Goal: Transaction & Acquisition: Book appointment/travel/reservation

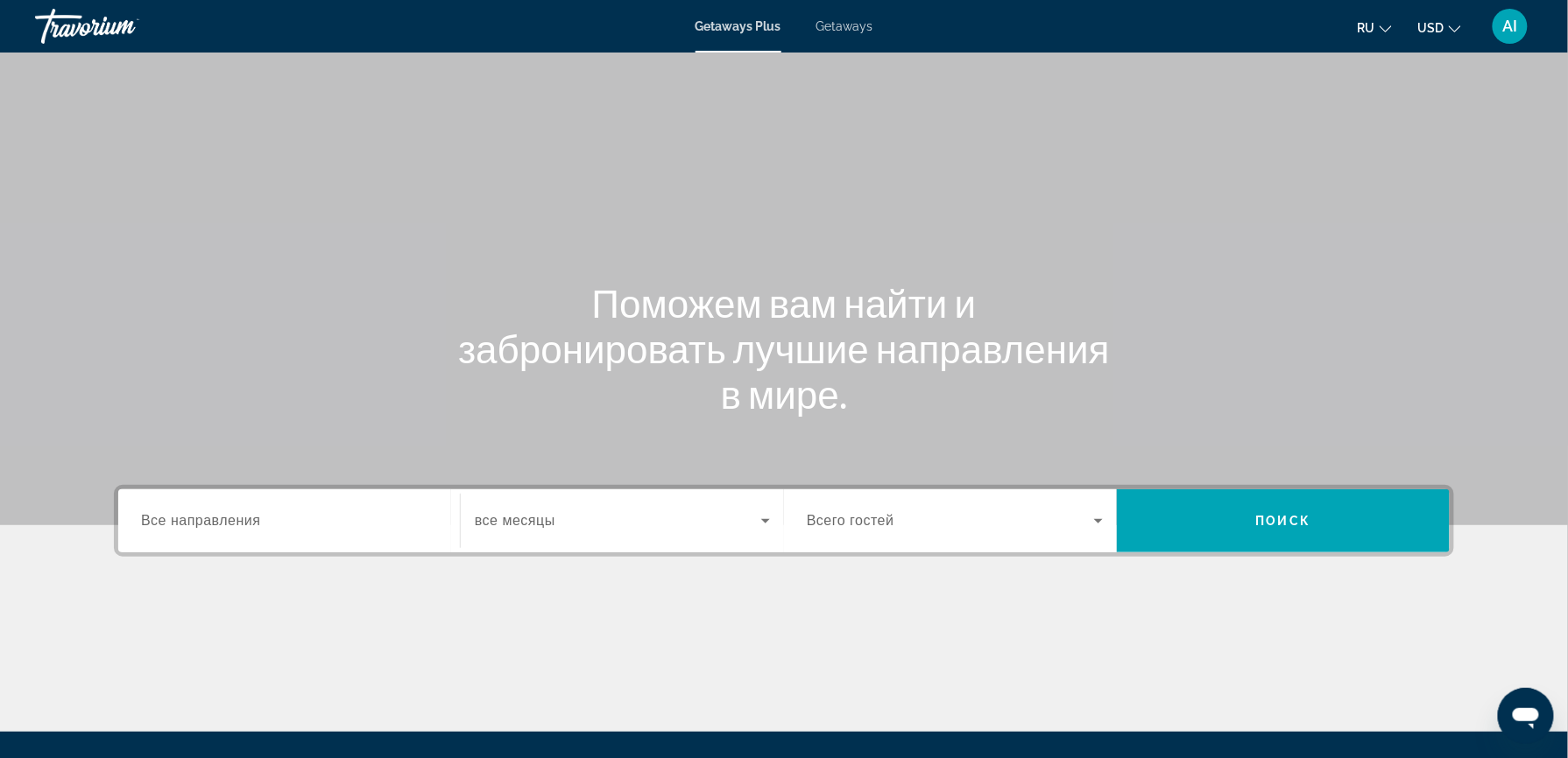
click at [849, 25] on span "Getaways" at bounding box center [845, 27] width 57 height 14
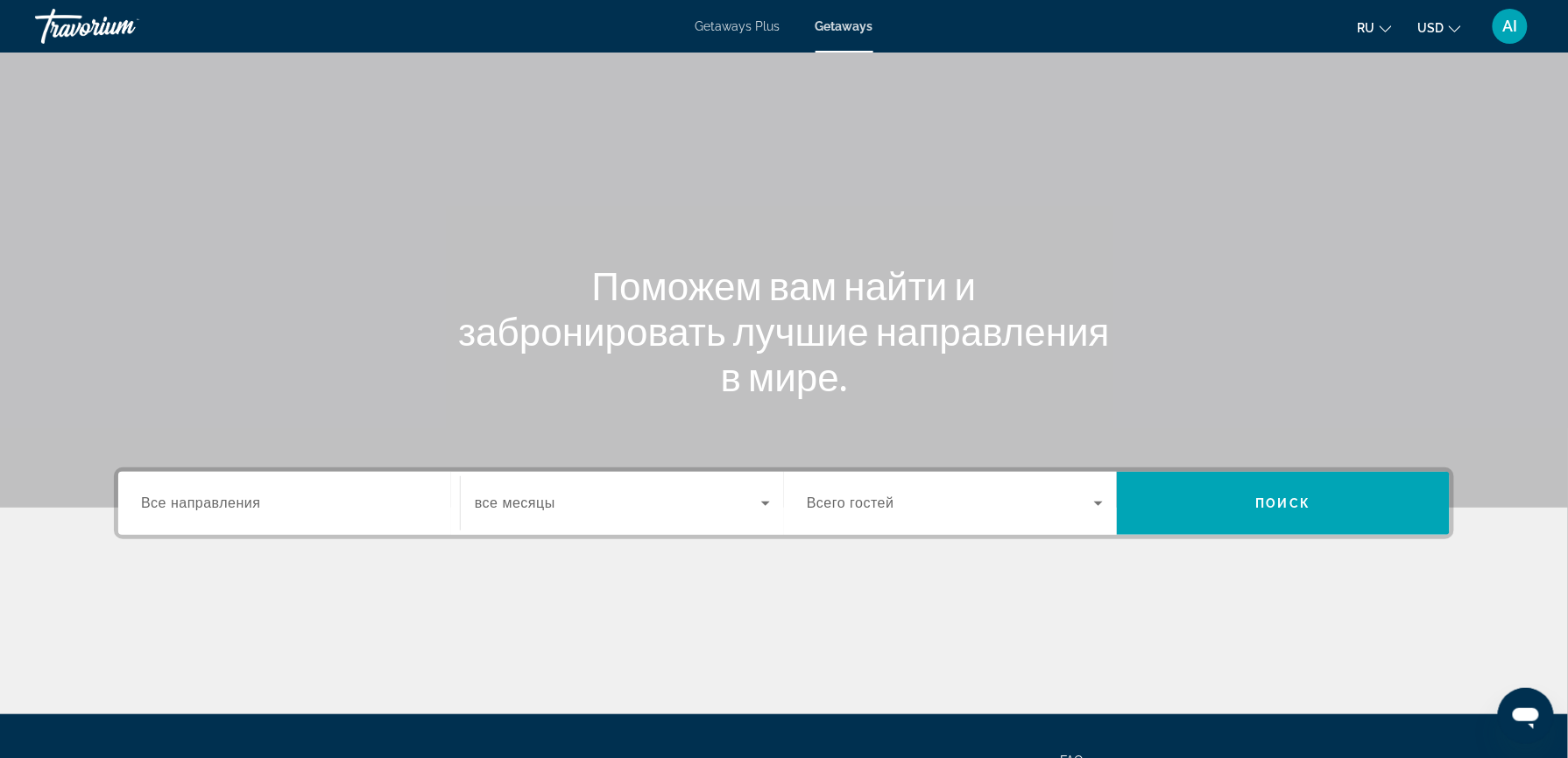
scroll to position [108, 0]
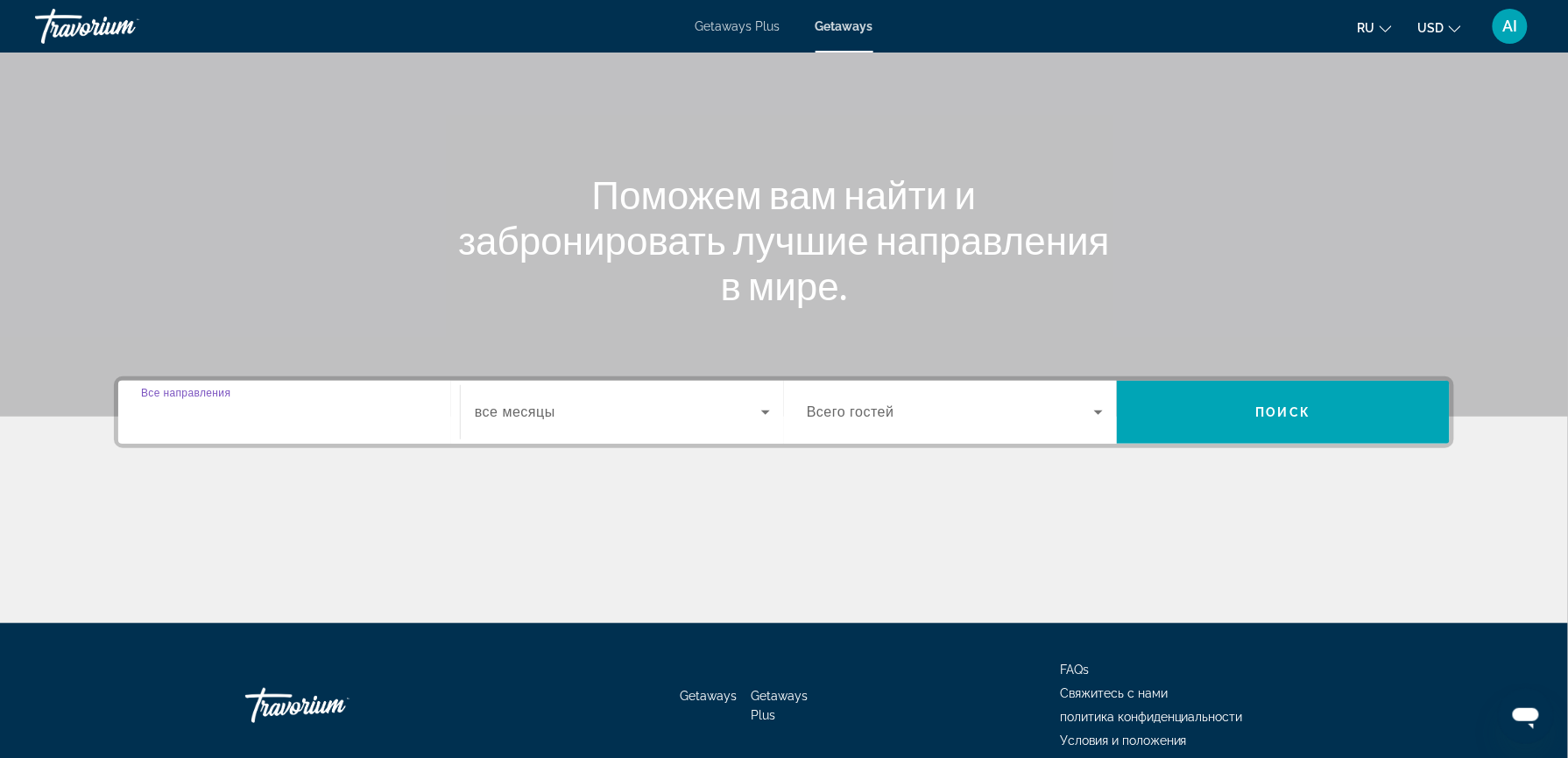
click at [218, 421] on input "Destination Все направления" at bounding box center [289, 413] width 296 height 21
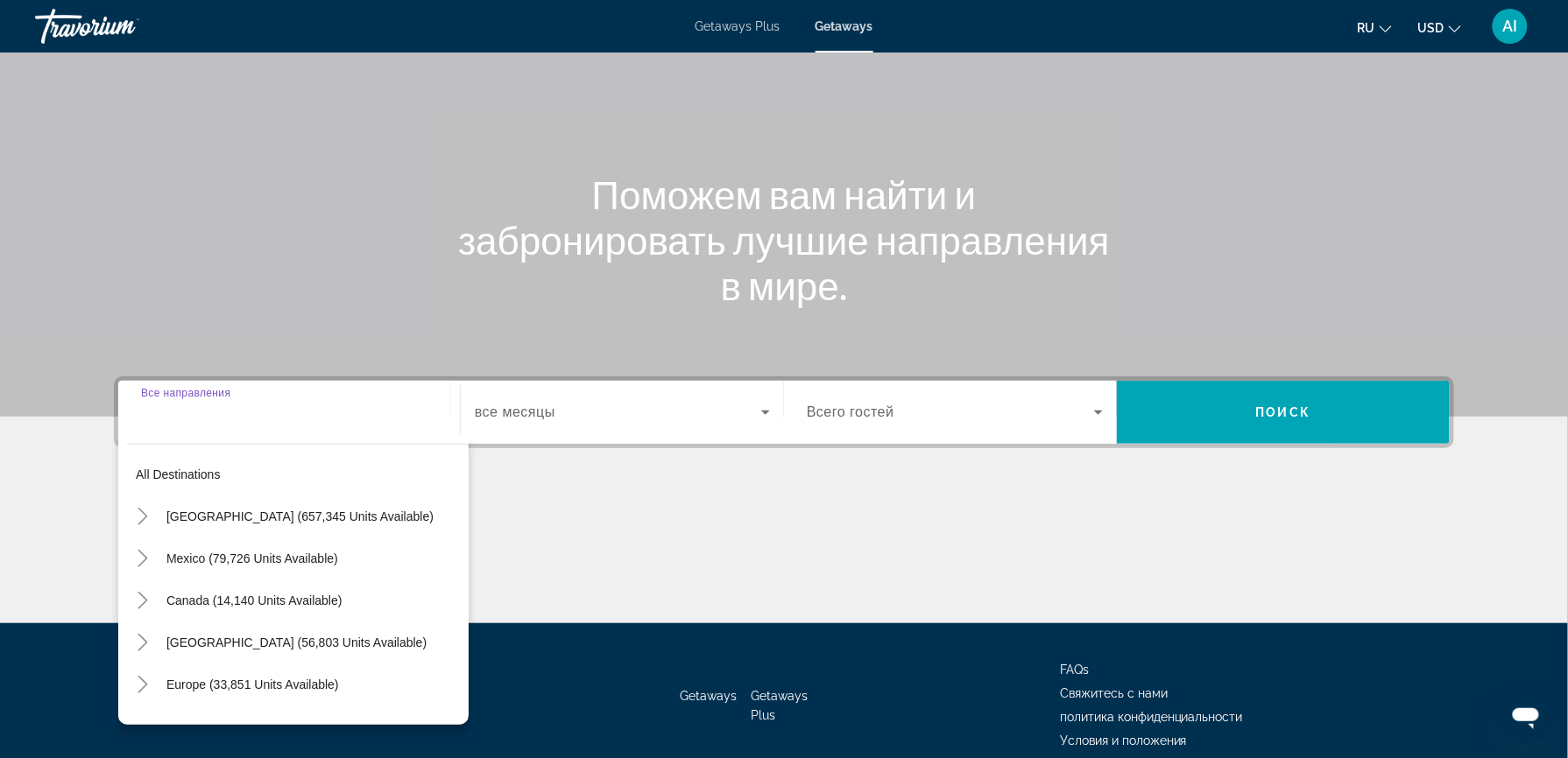
scroll to position [186, 0]
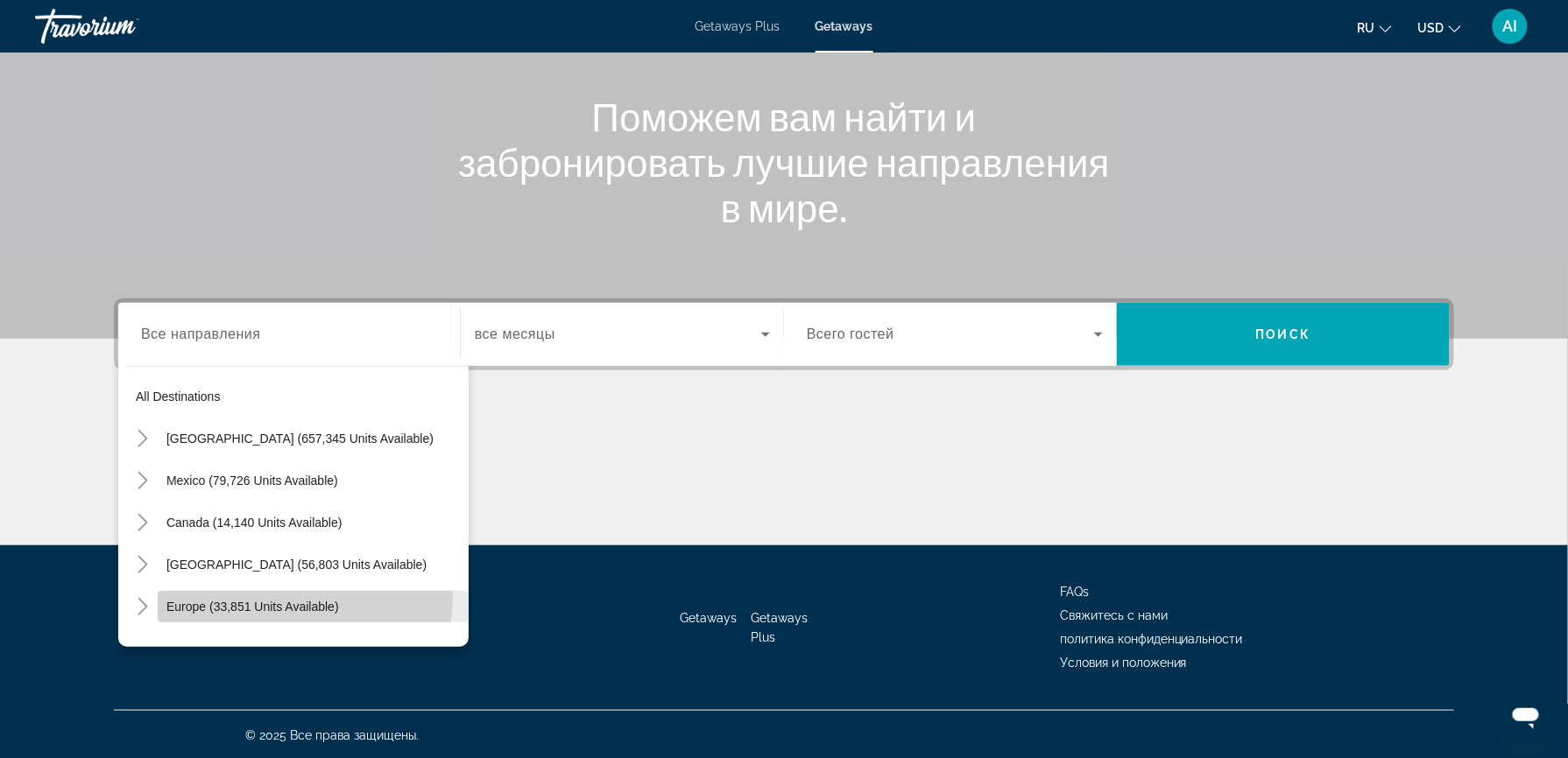
click at [257, 593] on span "Search widget" at bounding box center [313, 606] width 311 height 42
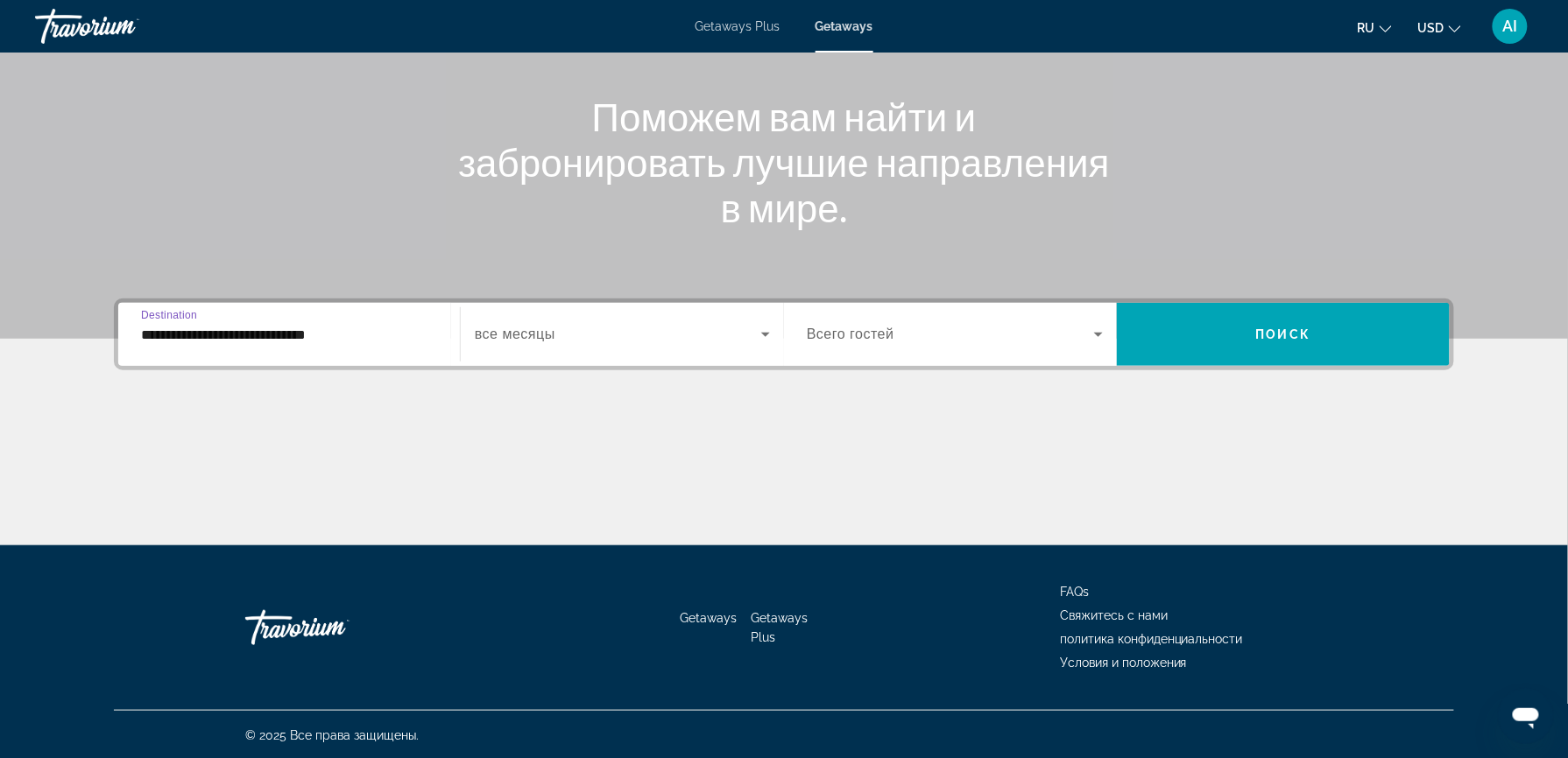
click at [310, 343] on input "**********" at bounding box center [289, 334] width 296 height 21
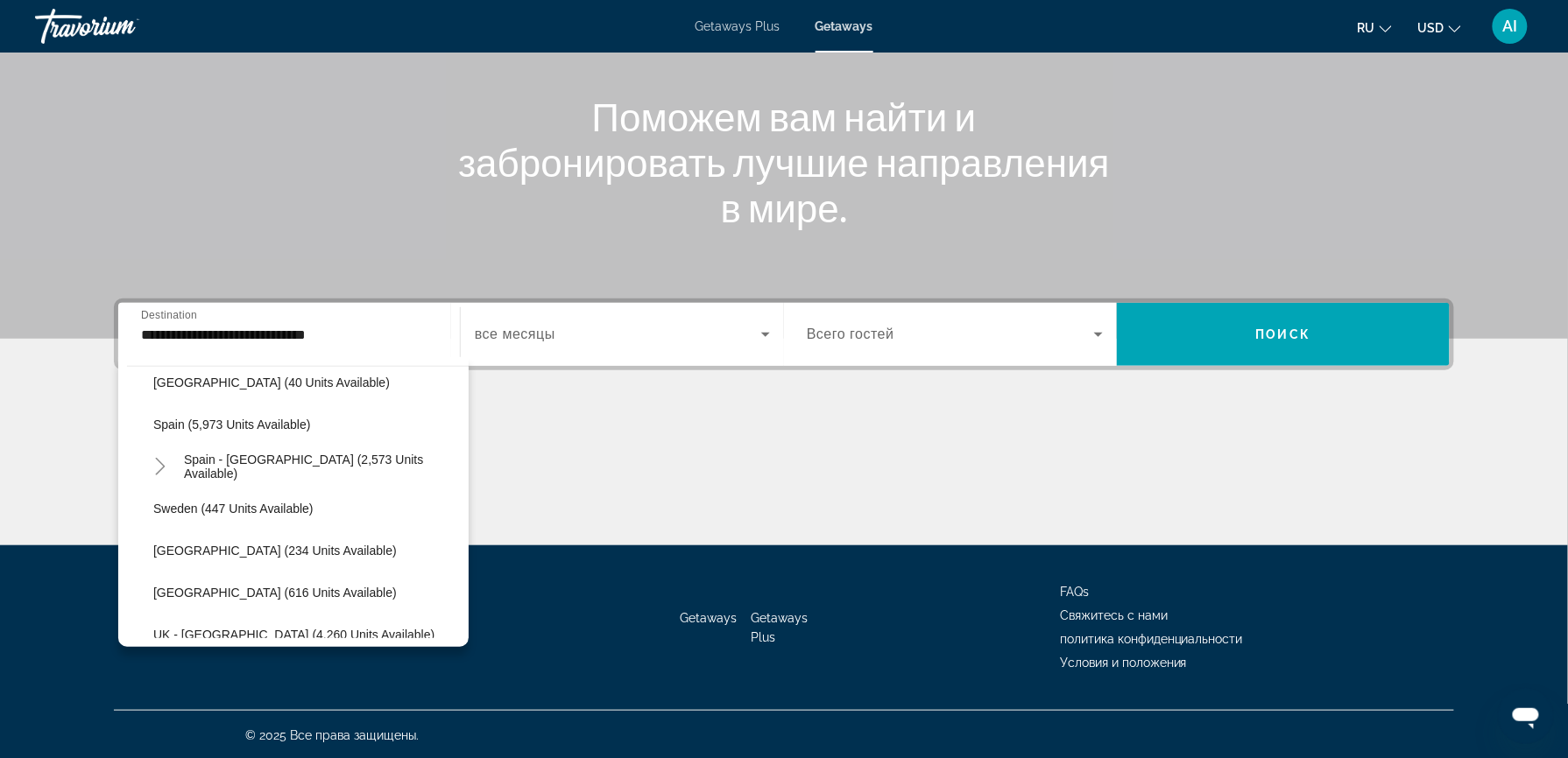
scroll to position [939, 0]
click at [223, 458] on span "Spain - [GEOGRAPHIC_DATA] (2,573 units available)" at bounding box center [322, 465] width 276 height 28
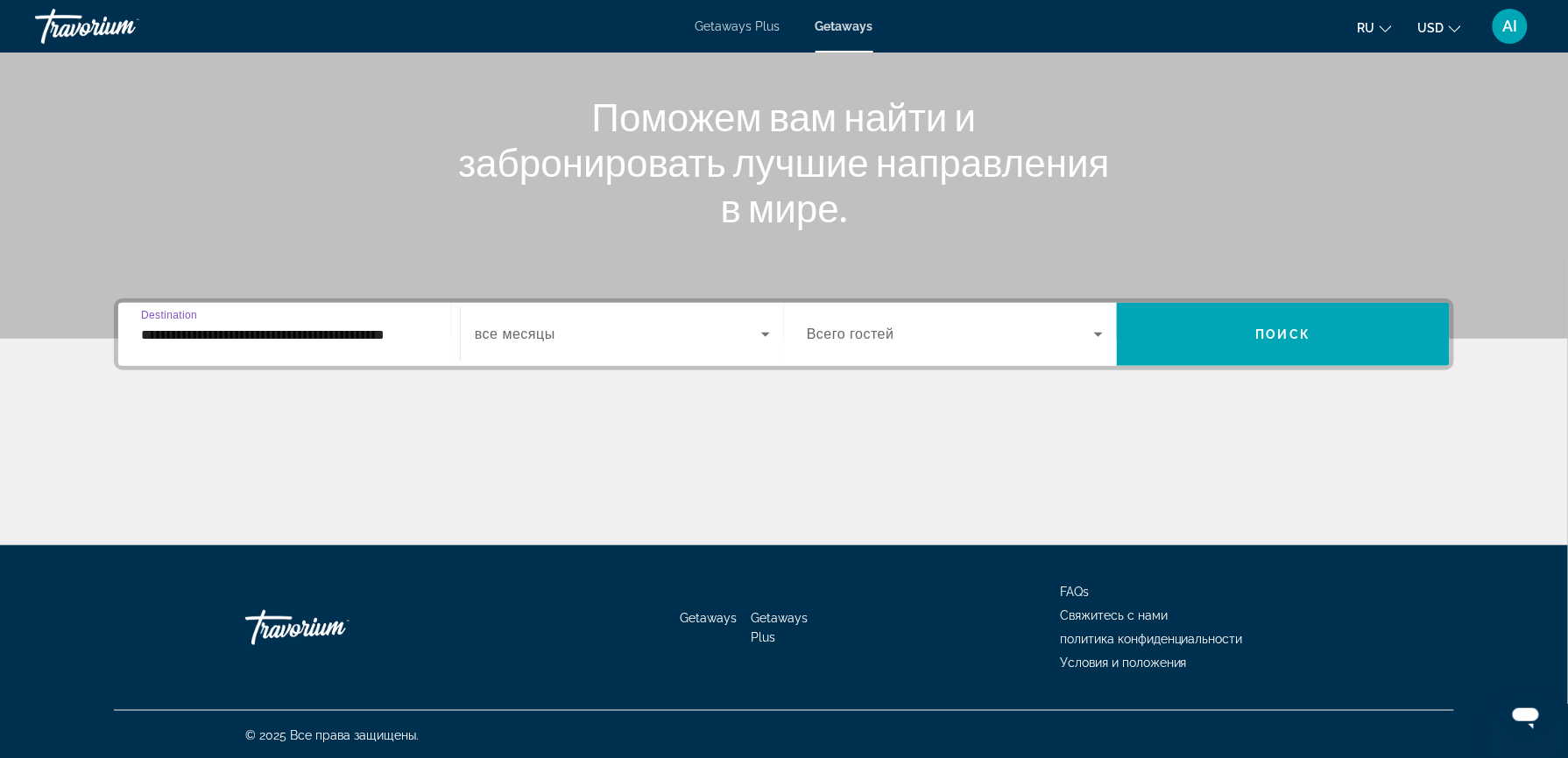
click at [162, 330] on input "**********" at bounding box center [289, 334] width 296 height 21
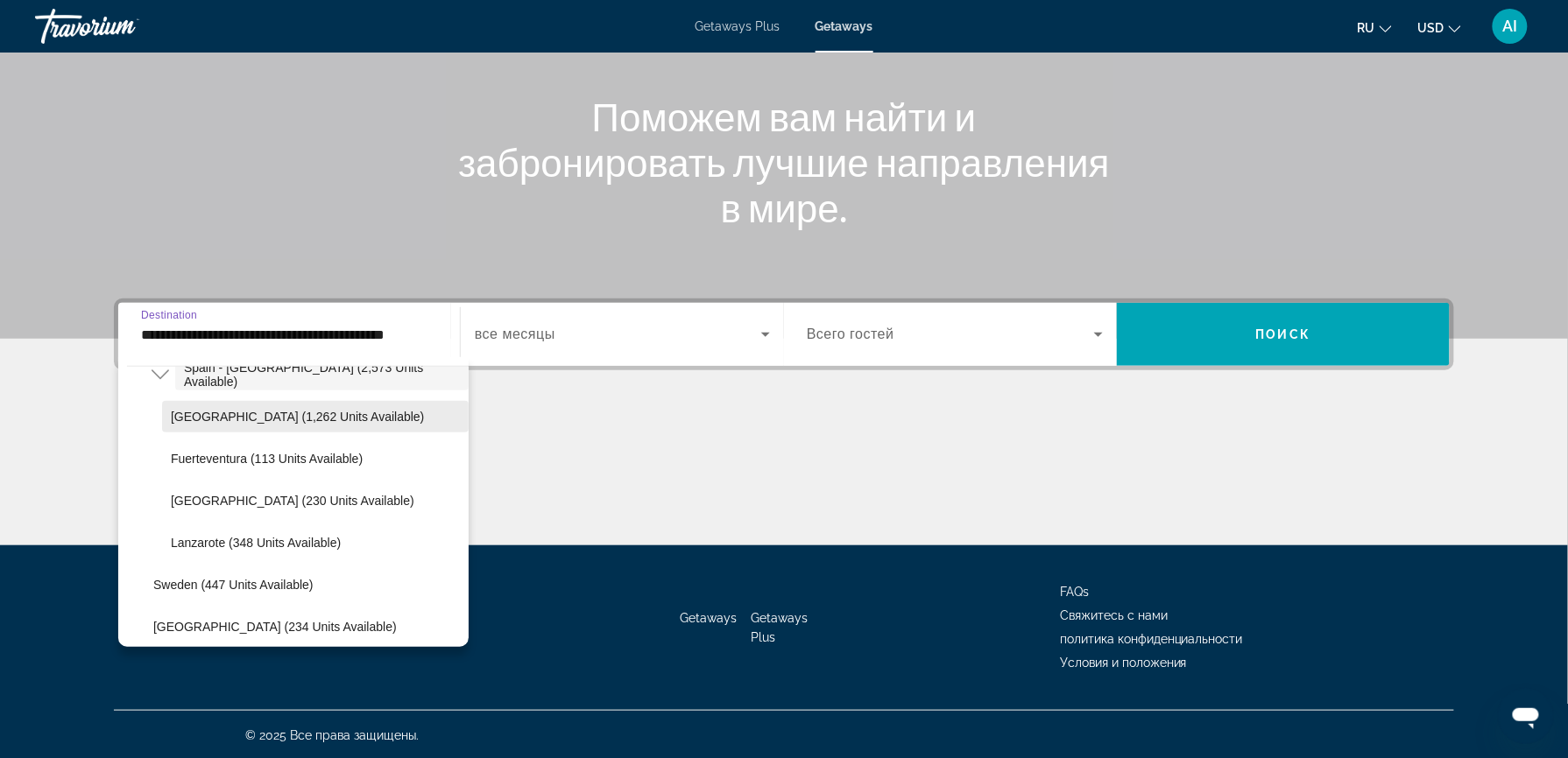
scroll to position [1066, 0]
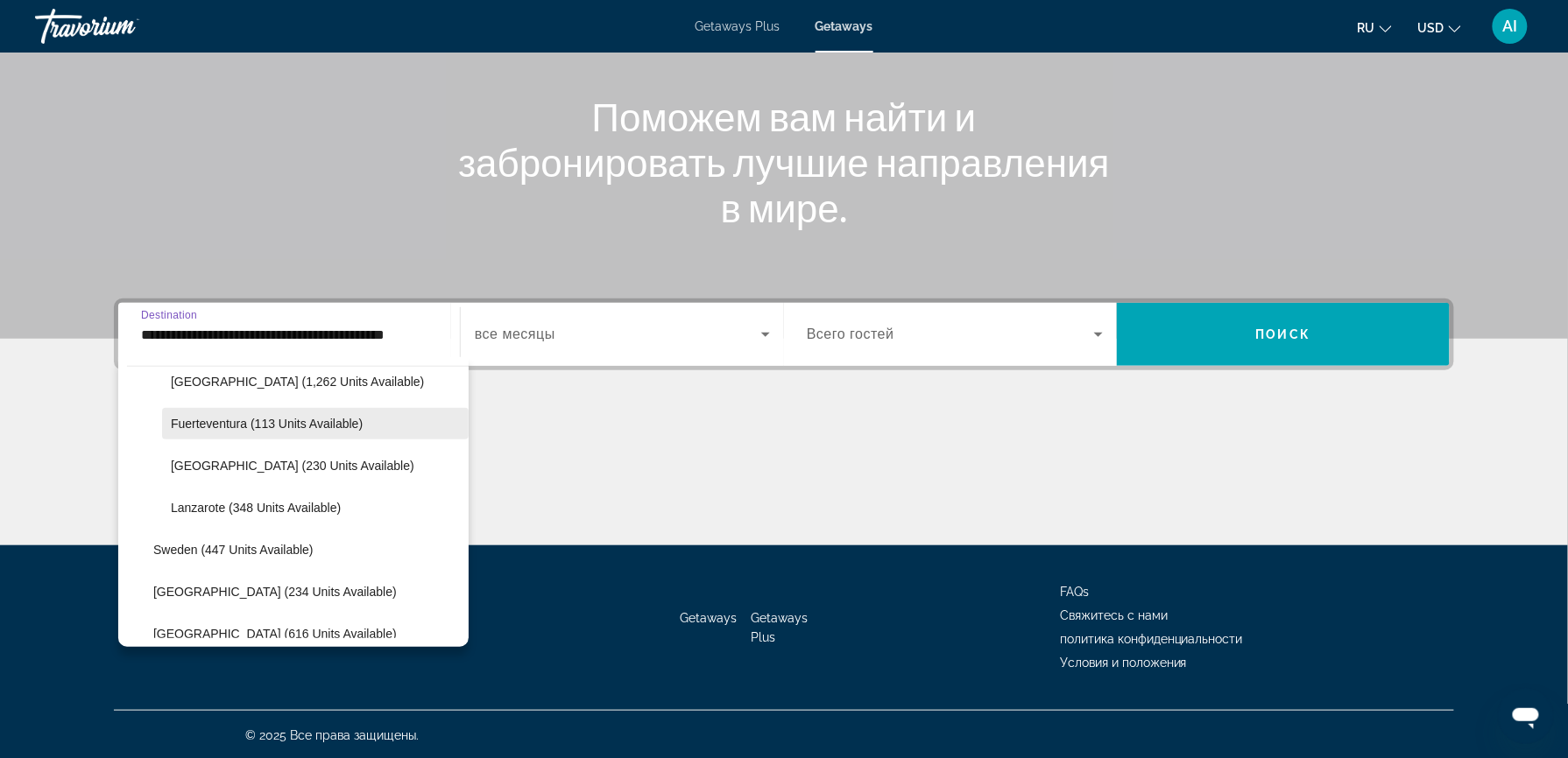
click at [313, 418] on span "Fuerteventura (113 units available)" at bounding box center [266, 424] width 191 height 14
type input "**********"
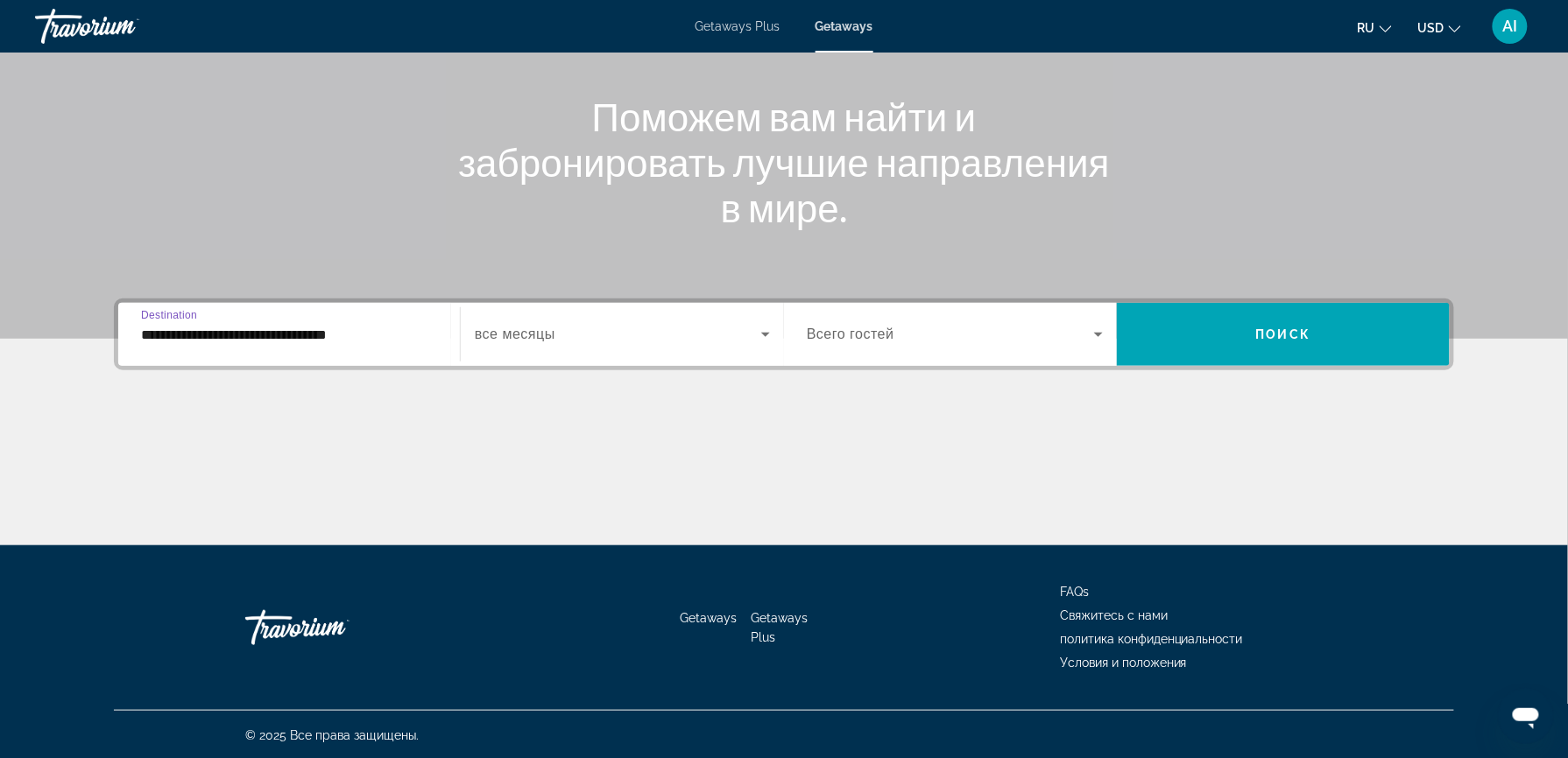
click at [553, 337] on span "все месяцы" at bounding box center [515, 333] width 81 height 15
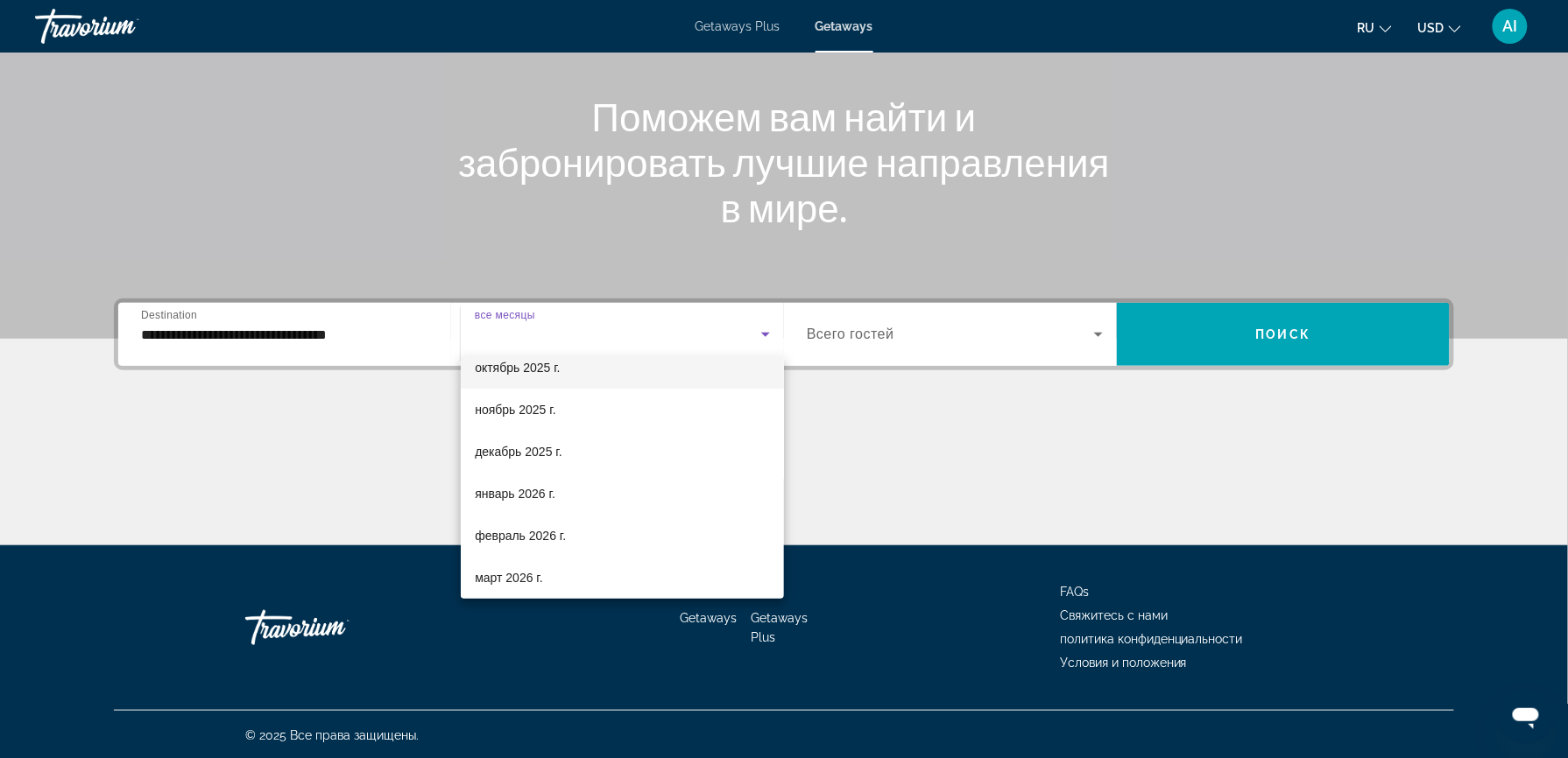
scroll to position [108, 0]
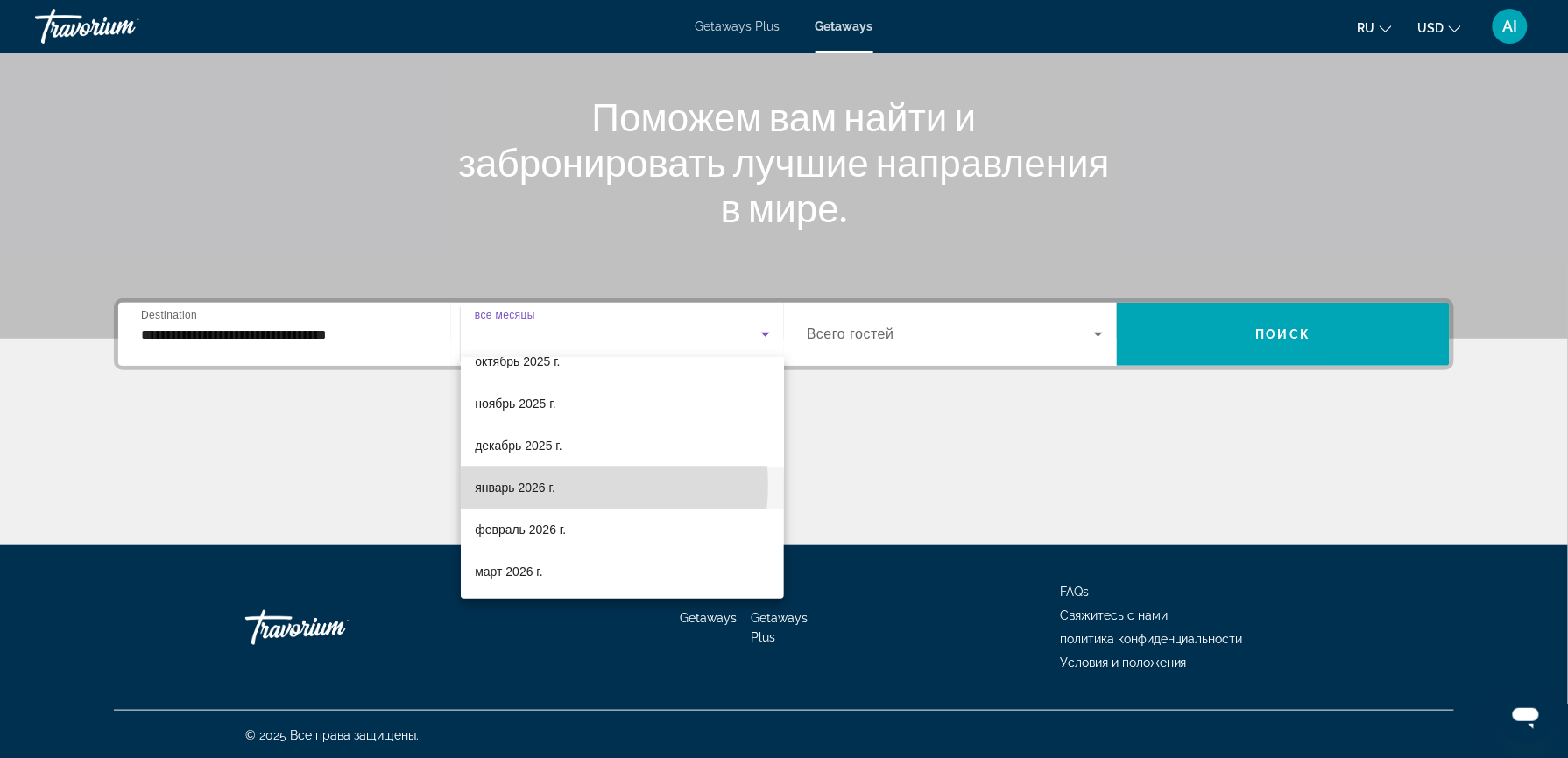
click at [553, 485] on span "январь 2026 г." at bounding box center [515, 487] width 81 height 21
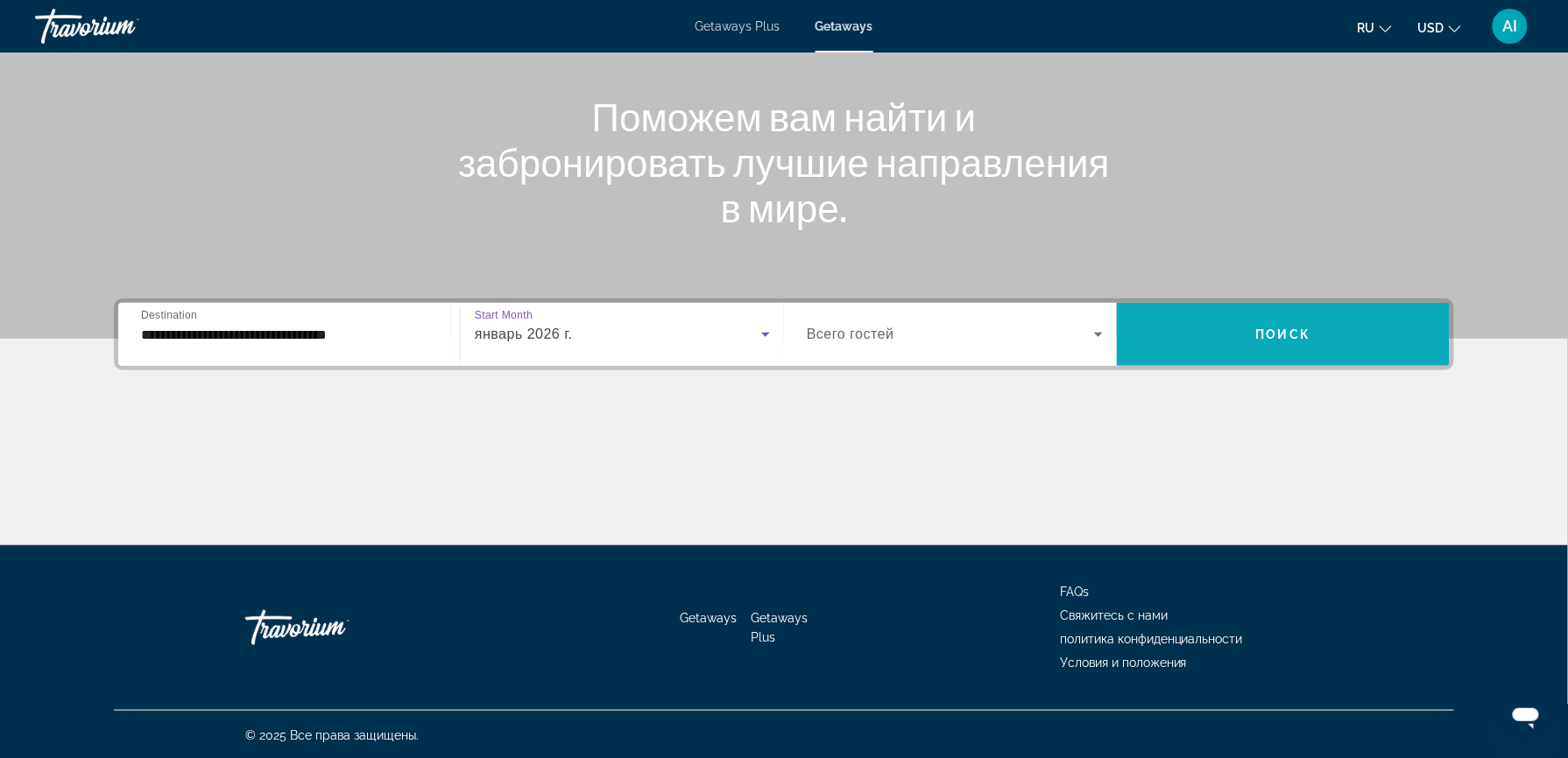
click at [1178, 330] on span "Search widget" at bounding box center [1282, 334] width 332 height 42
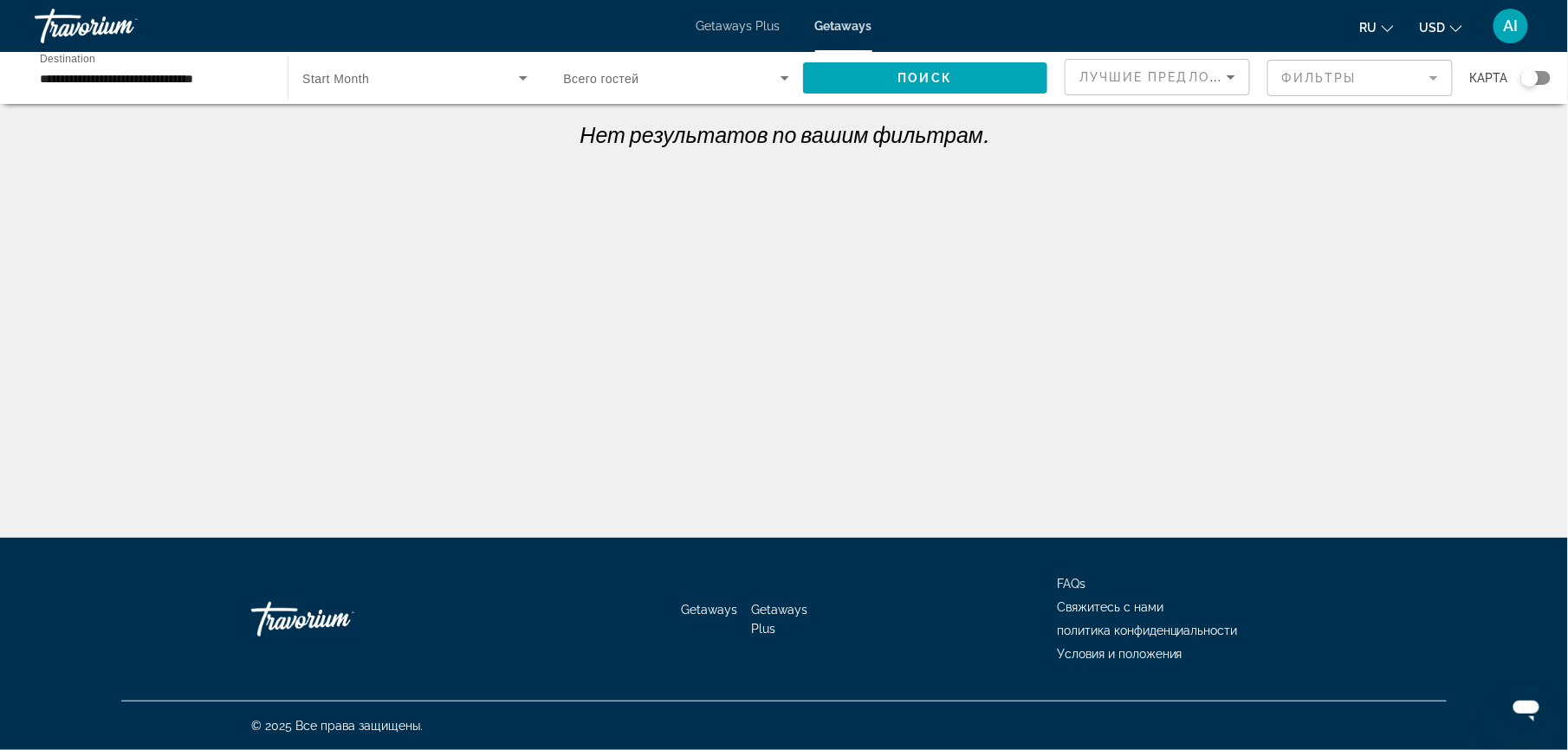
click at [369, 72] on span "Start Month" at bounding box center [335, 79] width 66 height 14
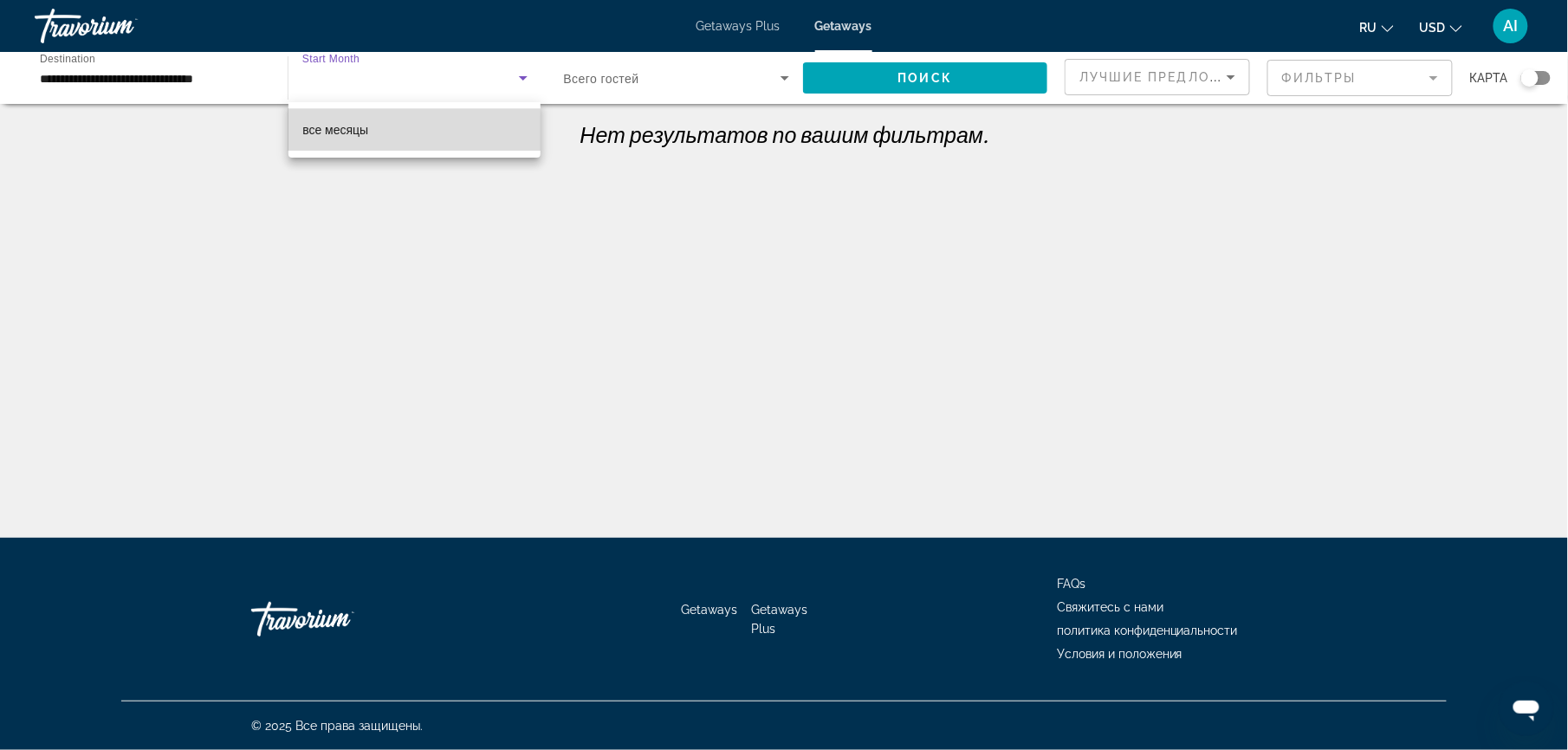
click at [382, 137] on mat-option "все месяцы" at bounding box center [414, 130] width 252 height 42
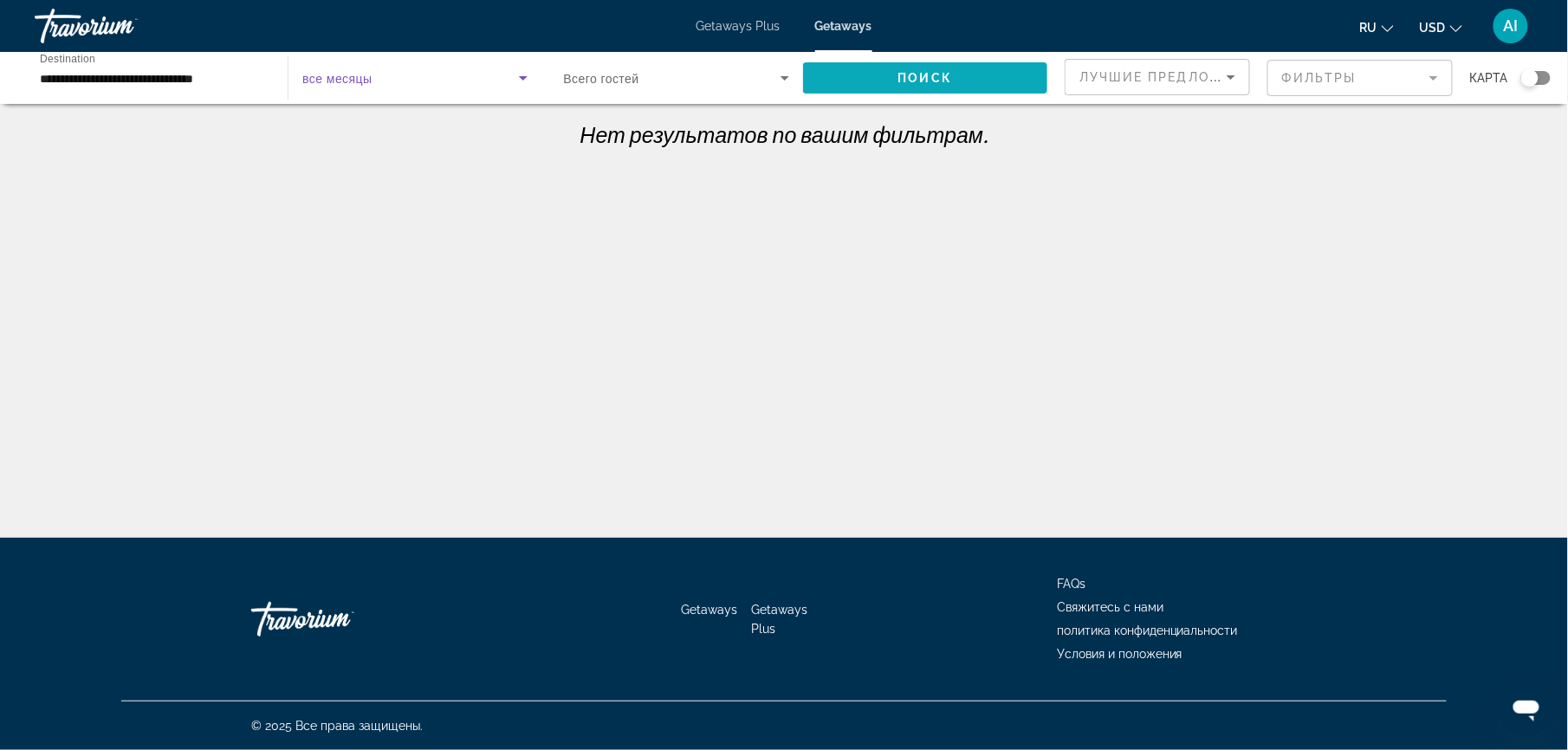
click at [881, 77] on span "Search widget" at bounding box center [924, 78] width 244 height 42
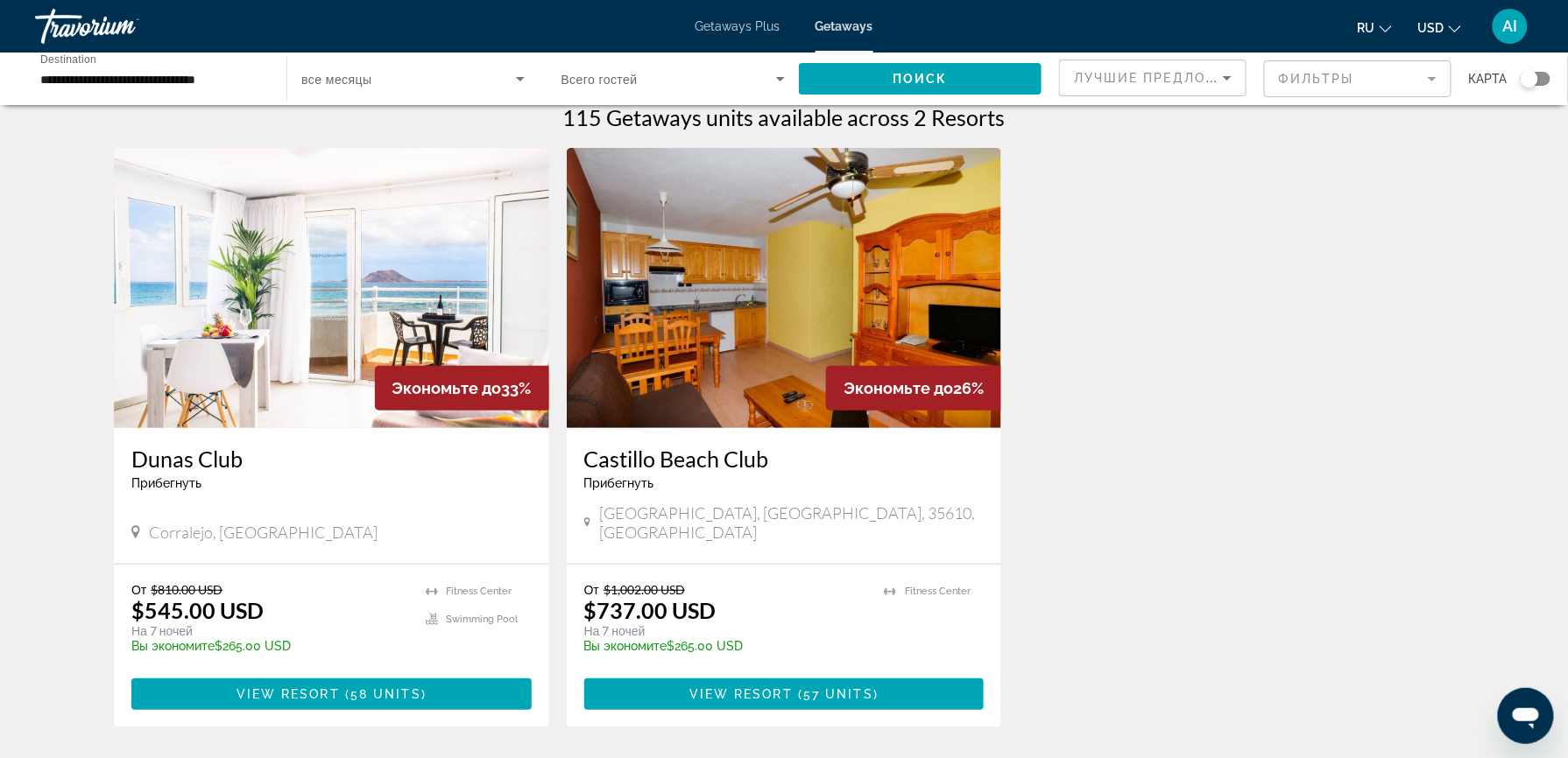
scroll to position [9, 0]
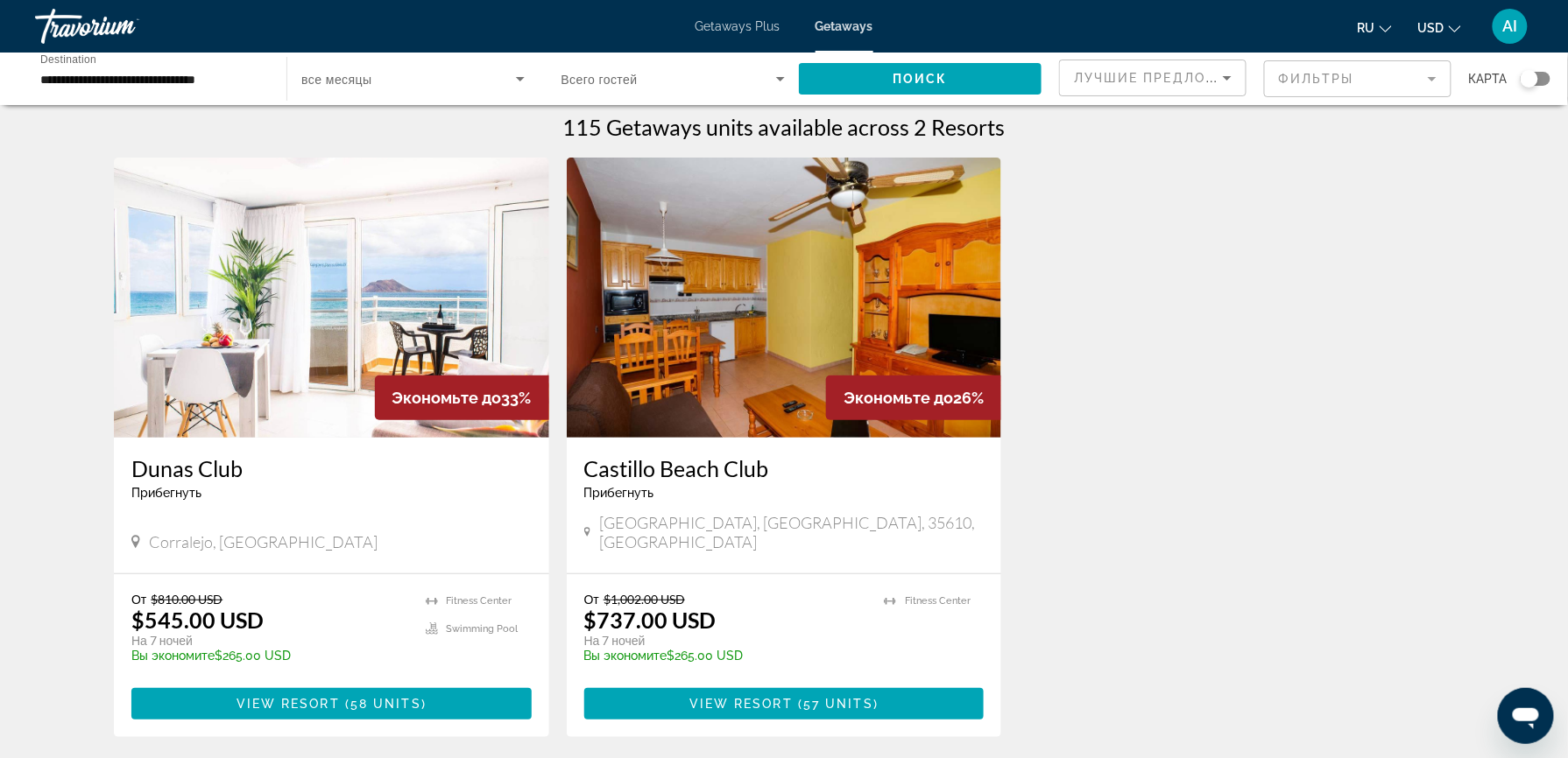
click at [363, 341] on img "Main content" at bounding box center [330, 298] width 435 height 280
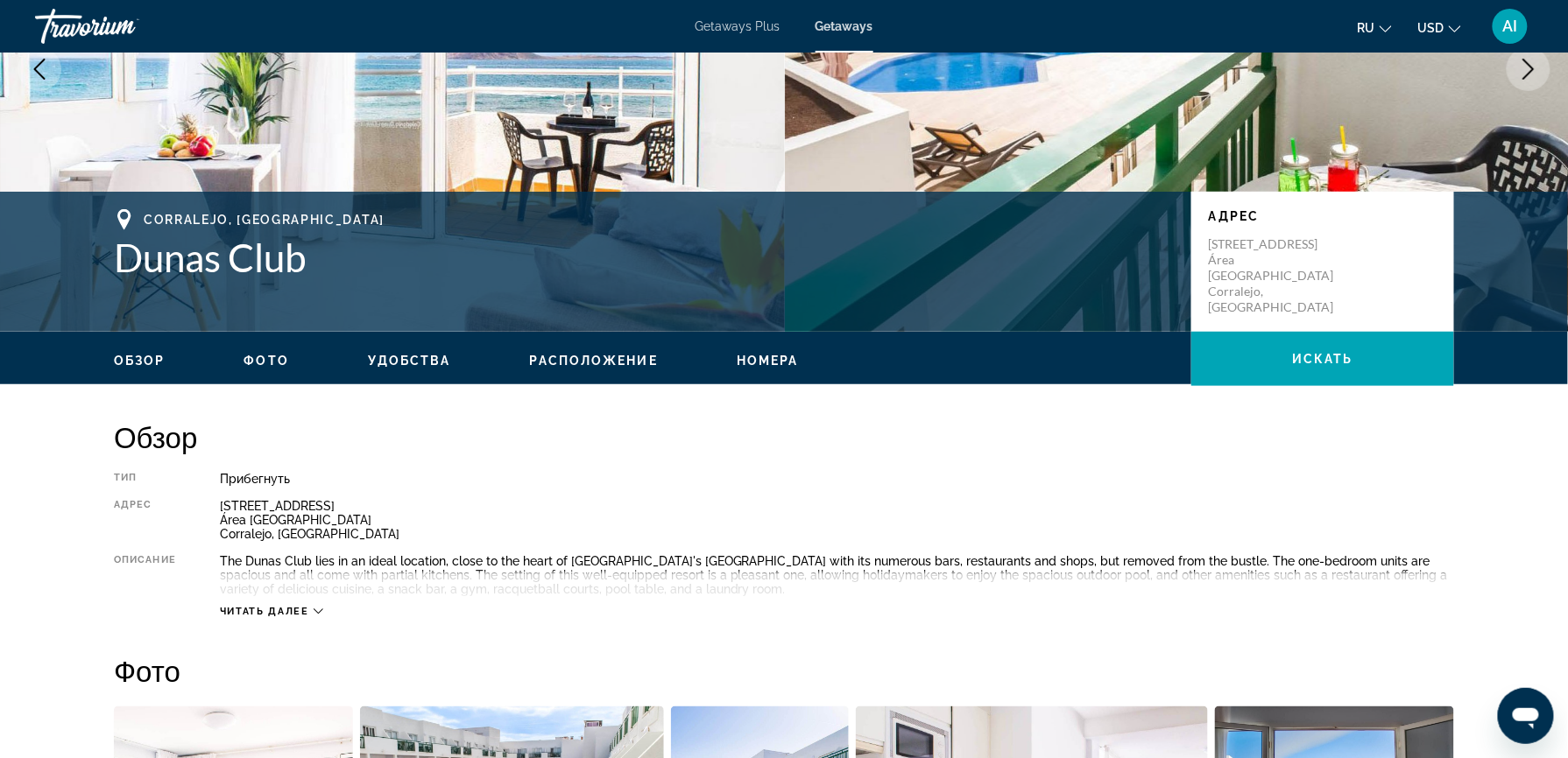
scroll to position [317, 0]
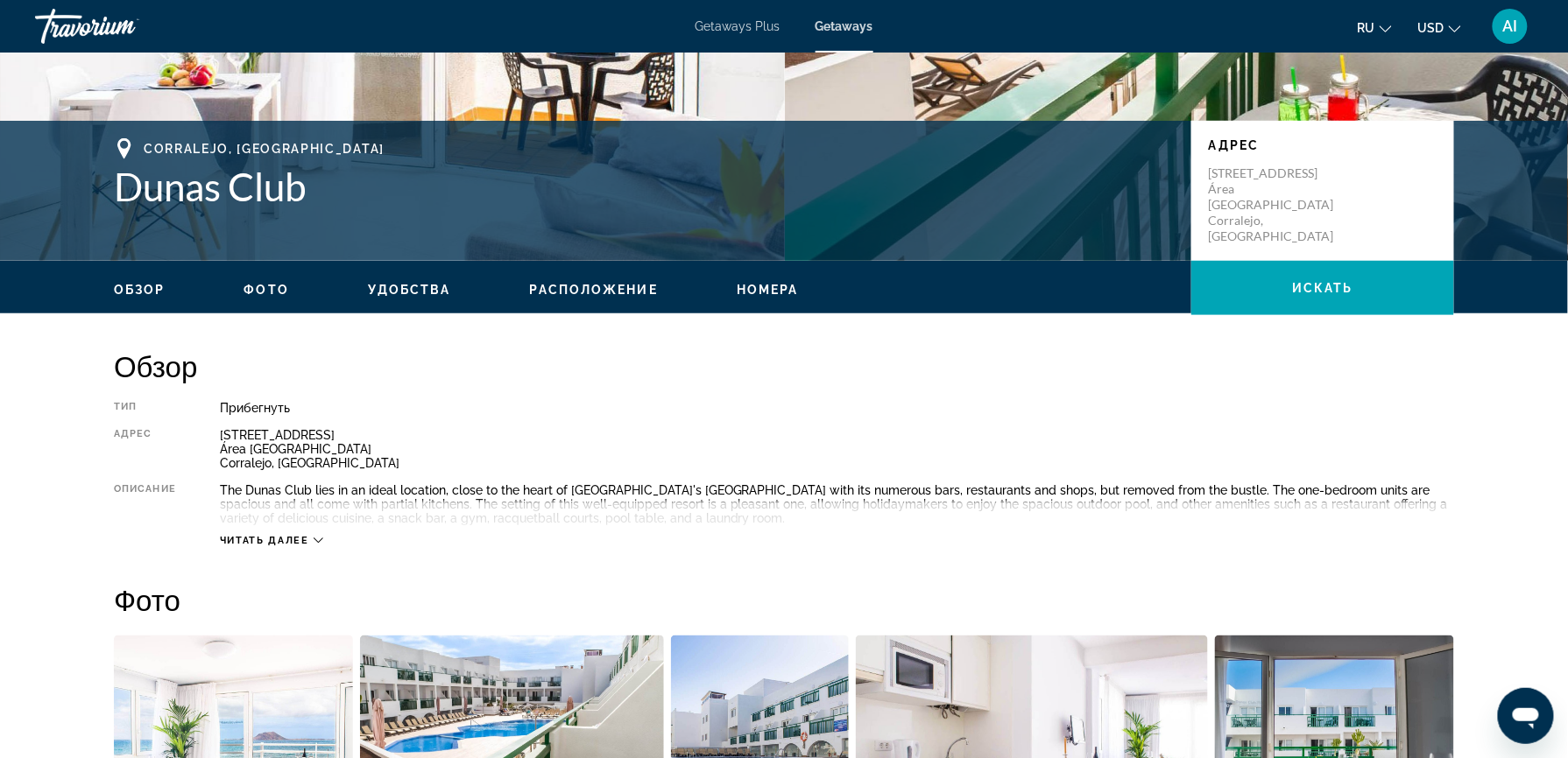
click at [603, 287] on span "Расположение" at bounding box center [594, 290] width 128 height 14
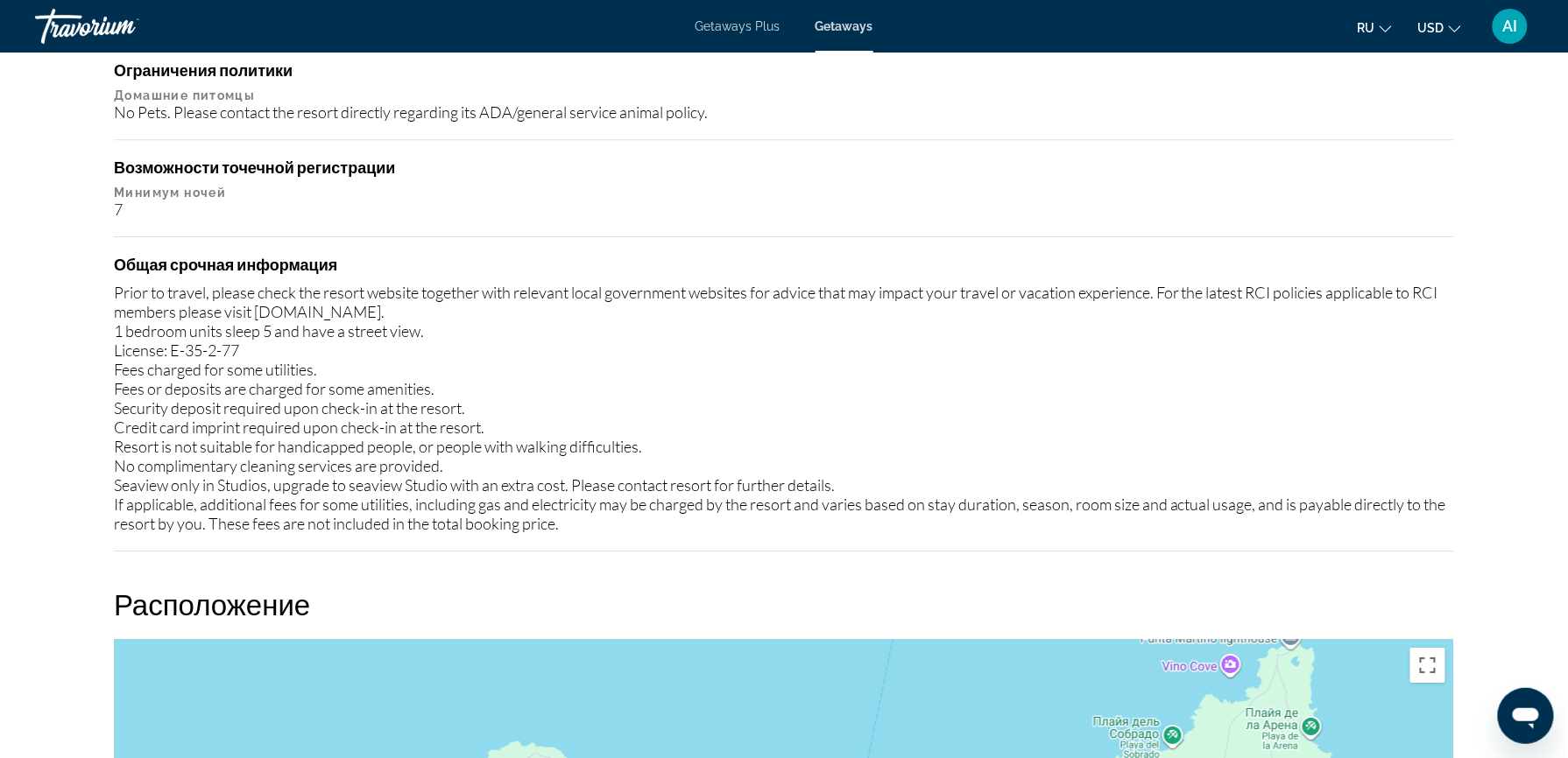
scroll to position [2382, 0]
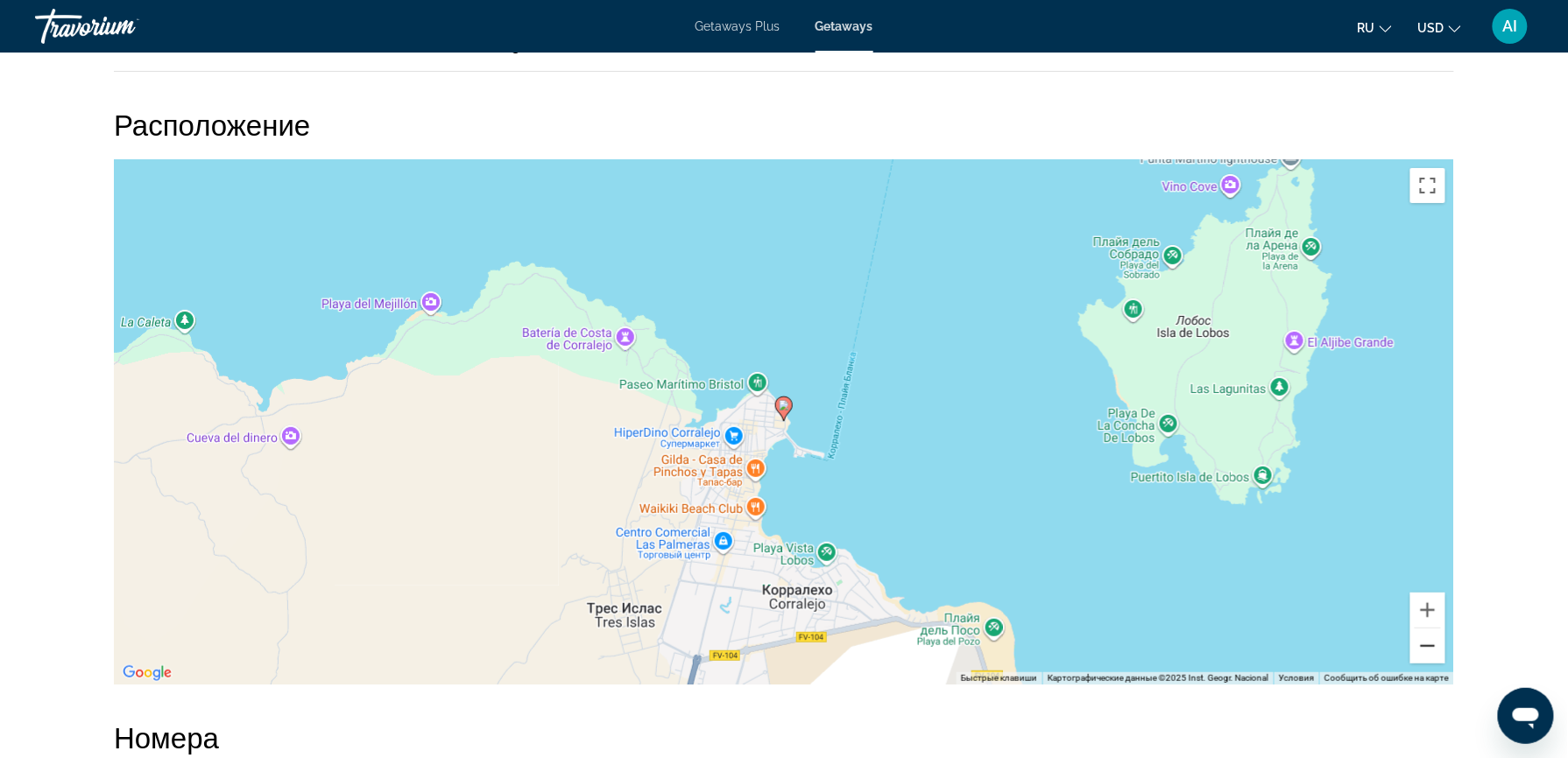
click at [1428, 643] on button "Уменьшить" at bounding box center [1428, 647] width 36 height 35
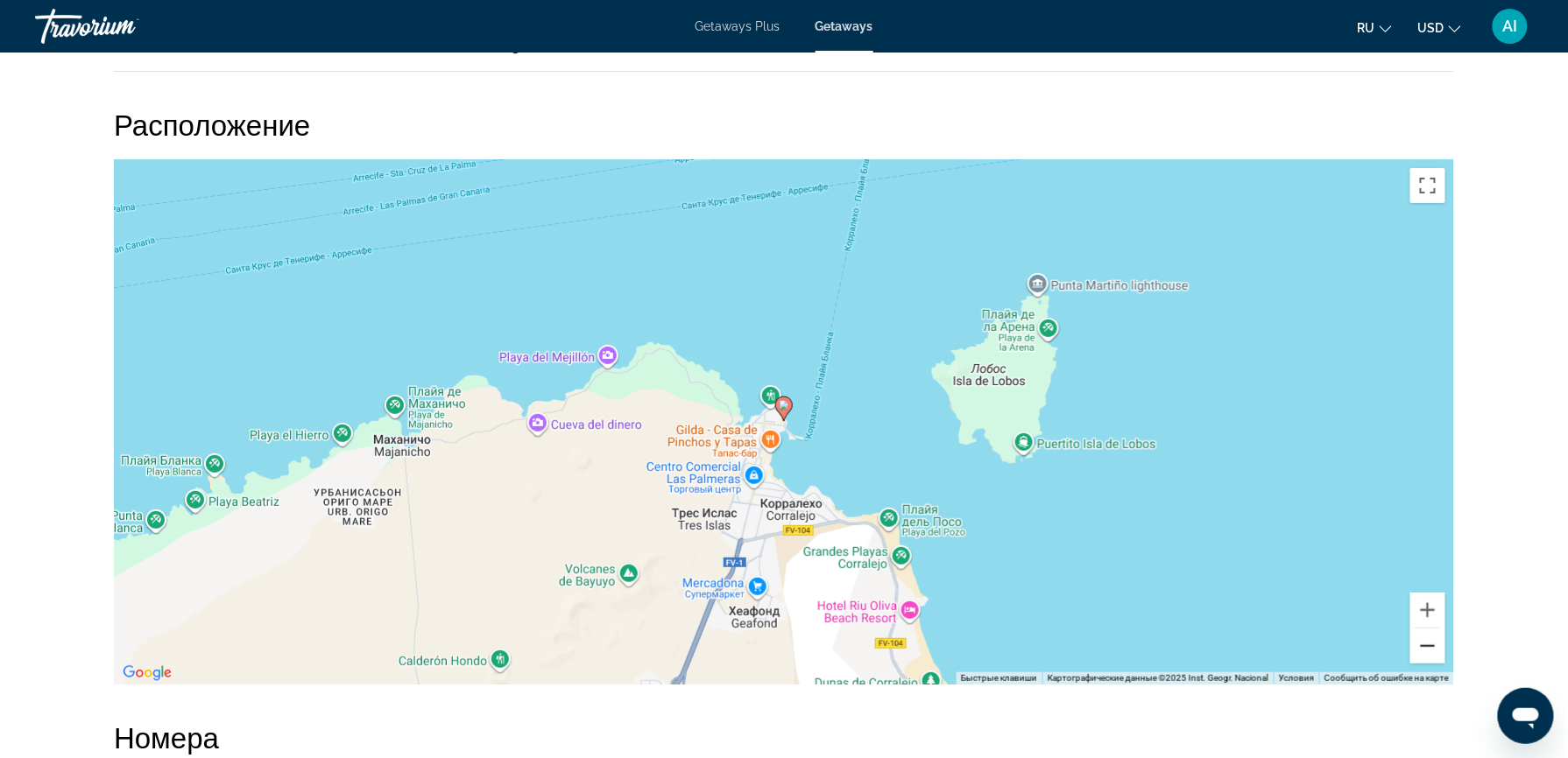
click at [1428, 643] on button "Уменьшить" at bounding box center [1428, 647] width 36 height 35
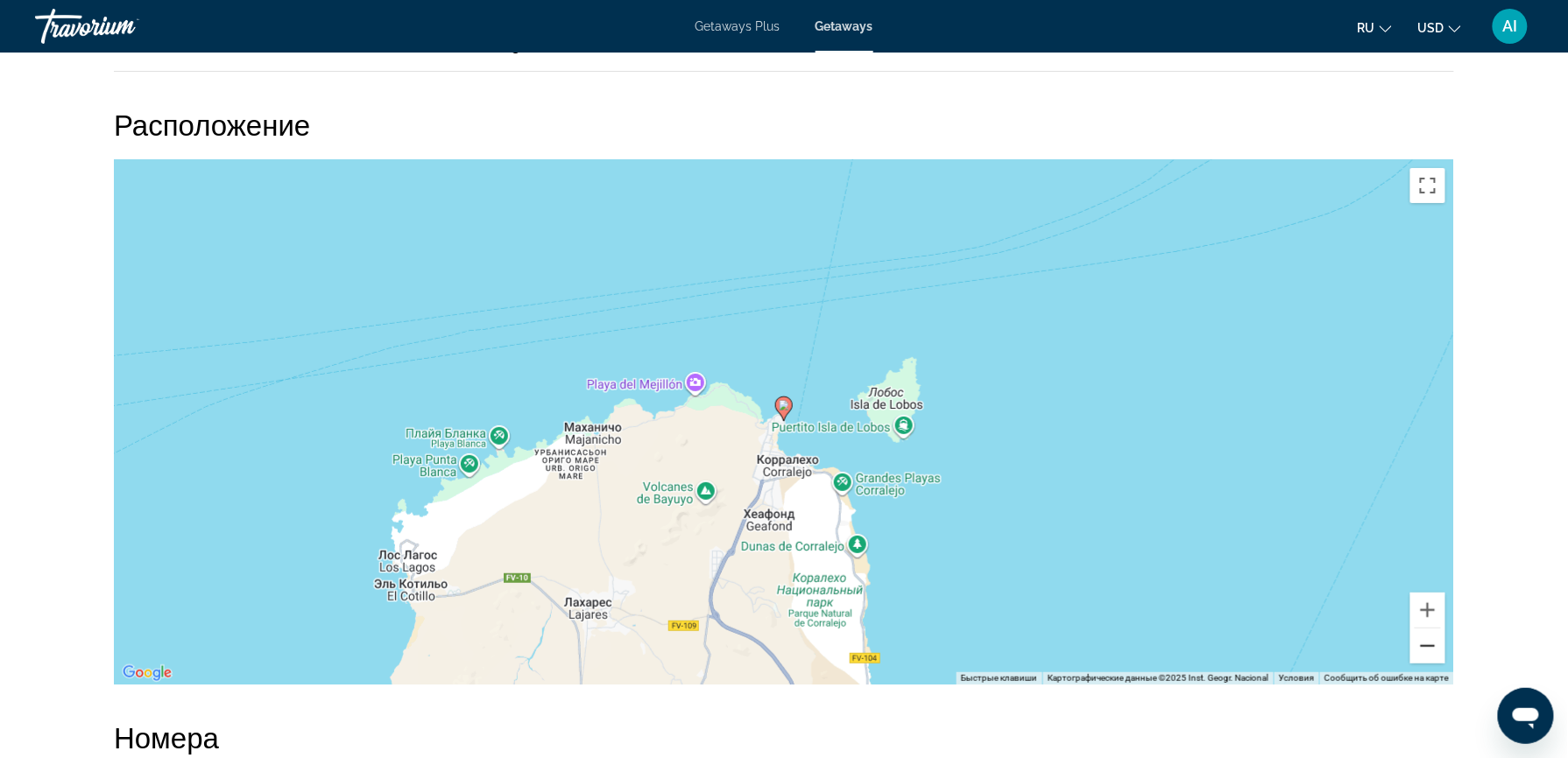
click at [1428, 643] on button "Уменьшить" at bounding box center [1428, 647] width 36 height 35
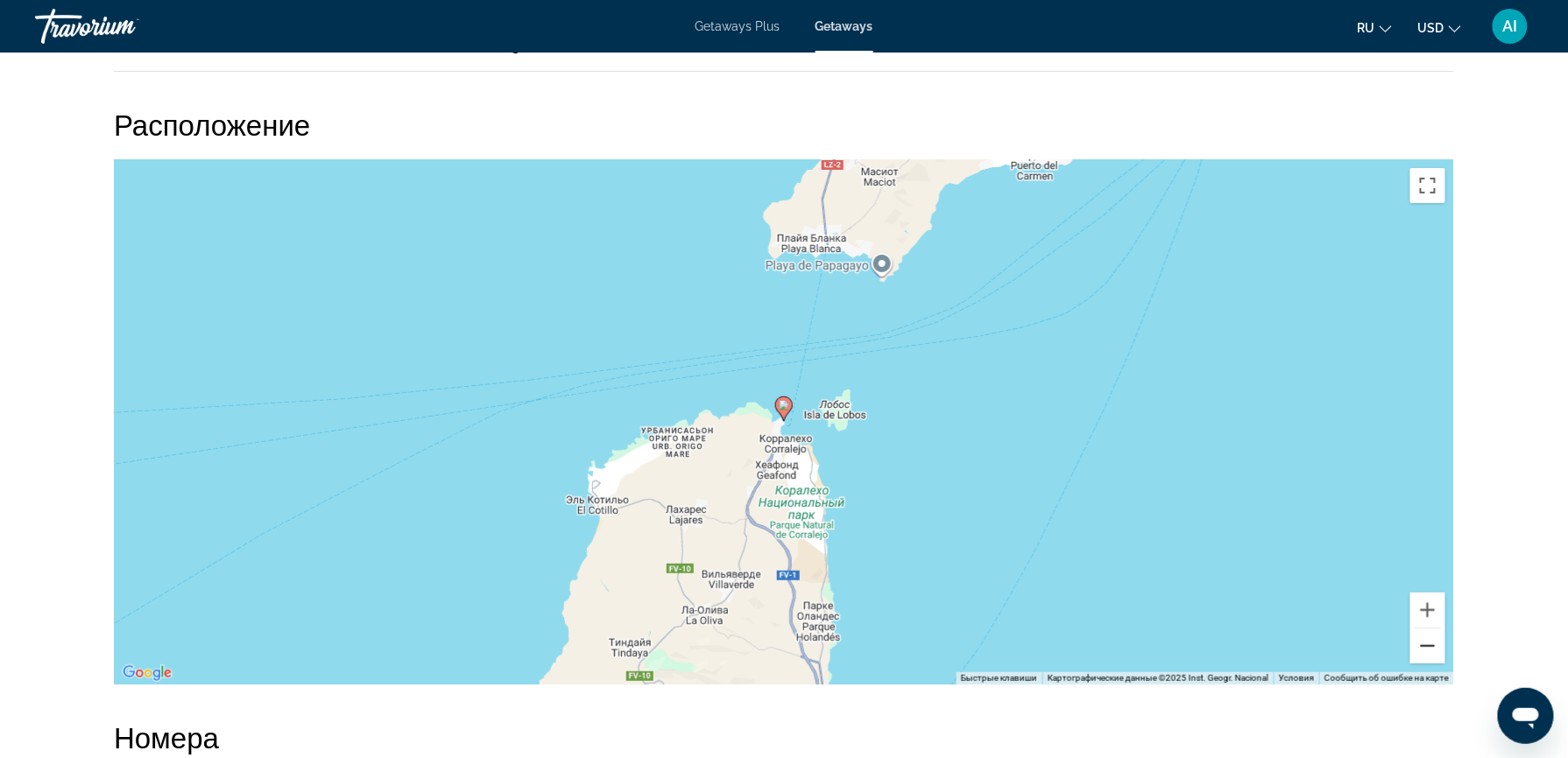
click at [1428, 643] on button "Уменьшить" at bounding box center [1428, 647] width 36 height 35
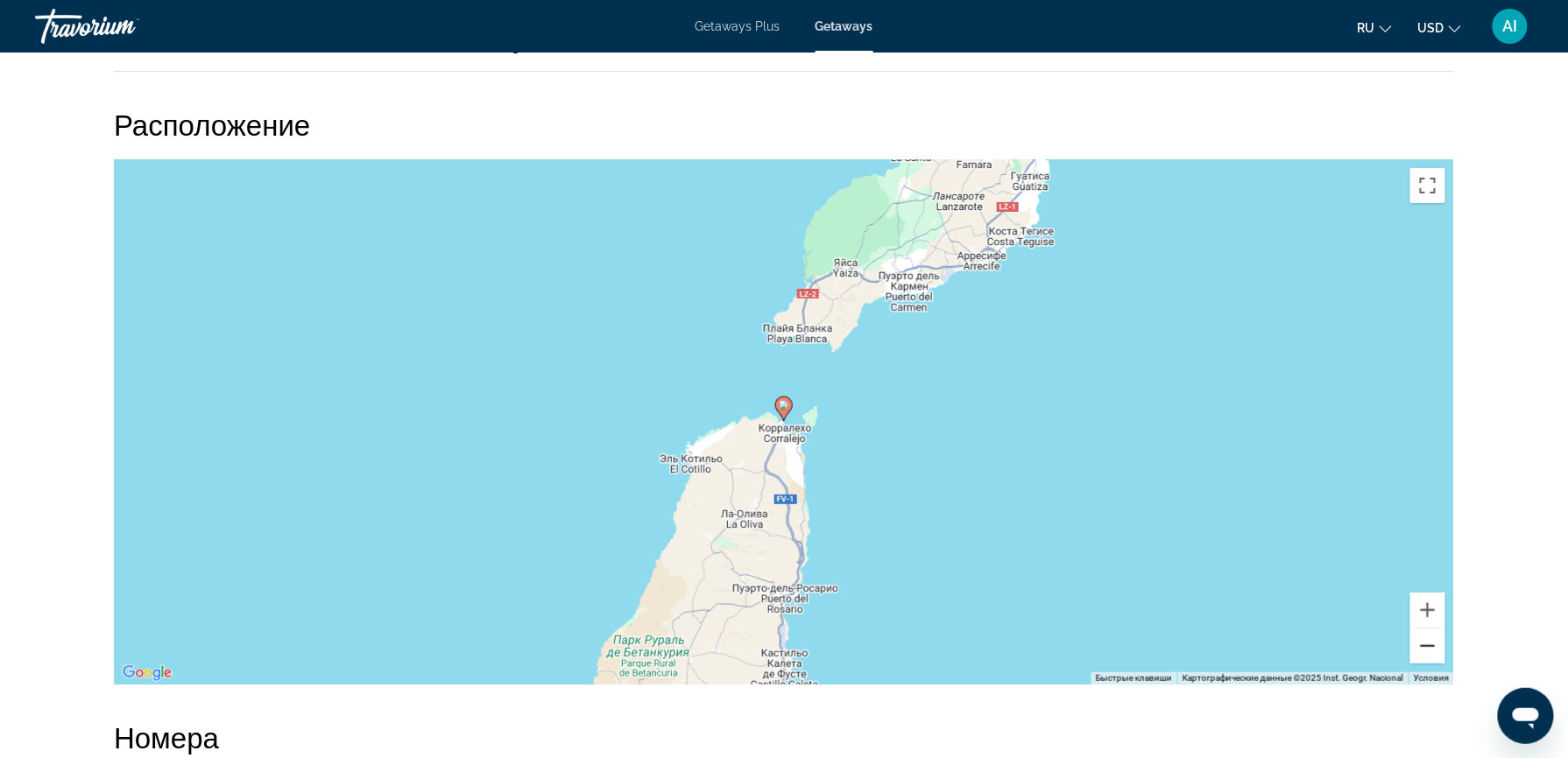
click at [1428, 643] on button "Уменьшить" at bounding box center [1428, 647] width 36 height 35
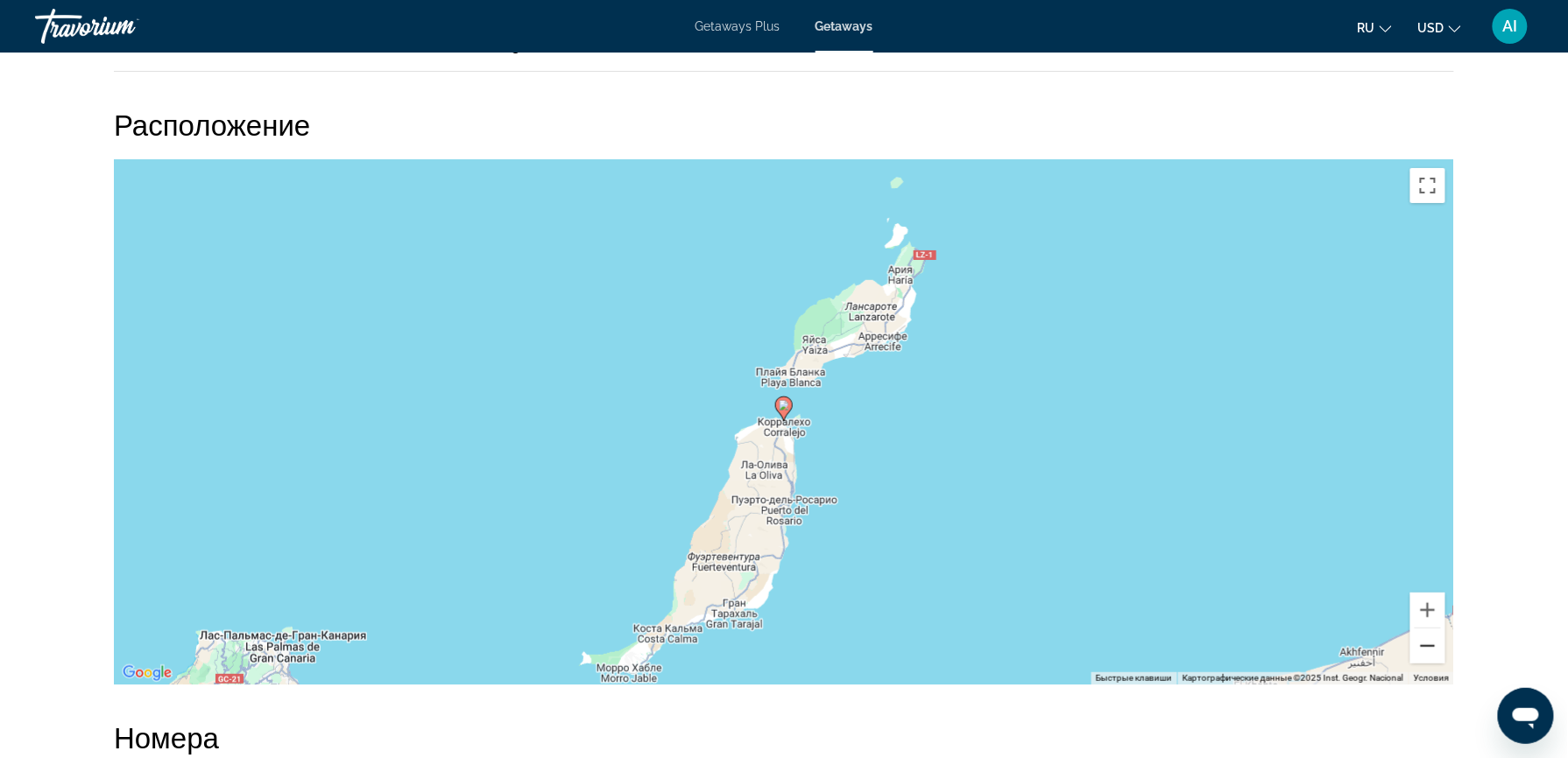
click at [1428, 643] on button "Уменьшить" at bounding box center [1428, 647] width 36 height 35
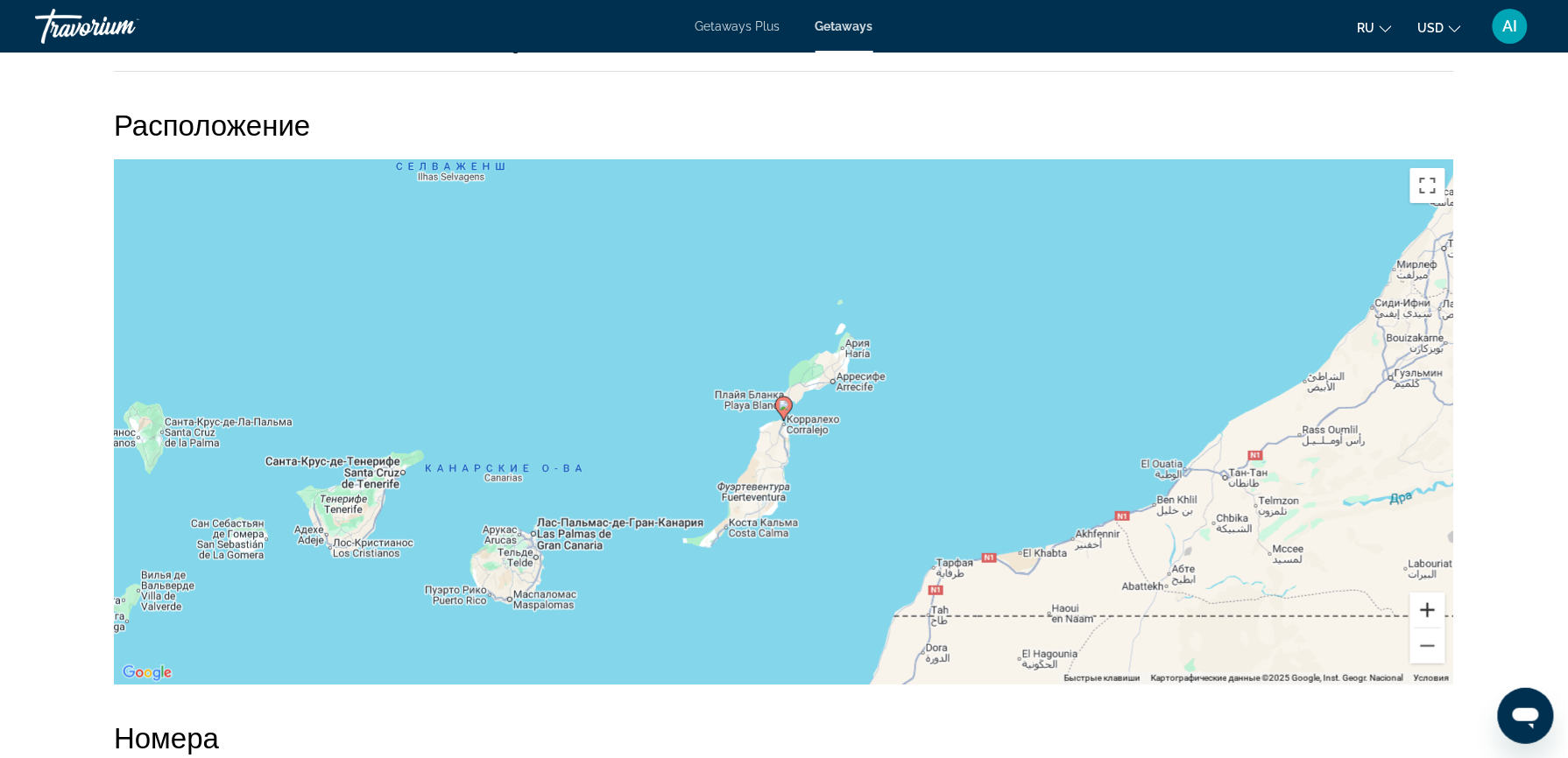
click at [1421, 616] on button "Увеличить" at bounding box center [1428, 610] width 36 height 35
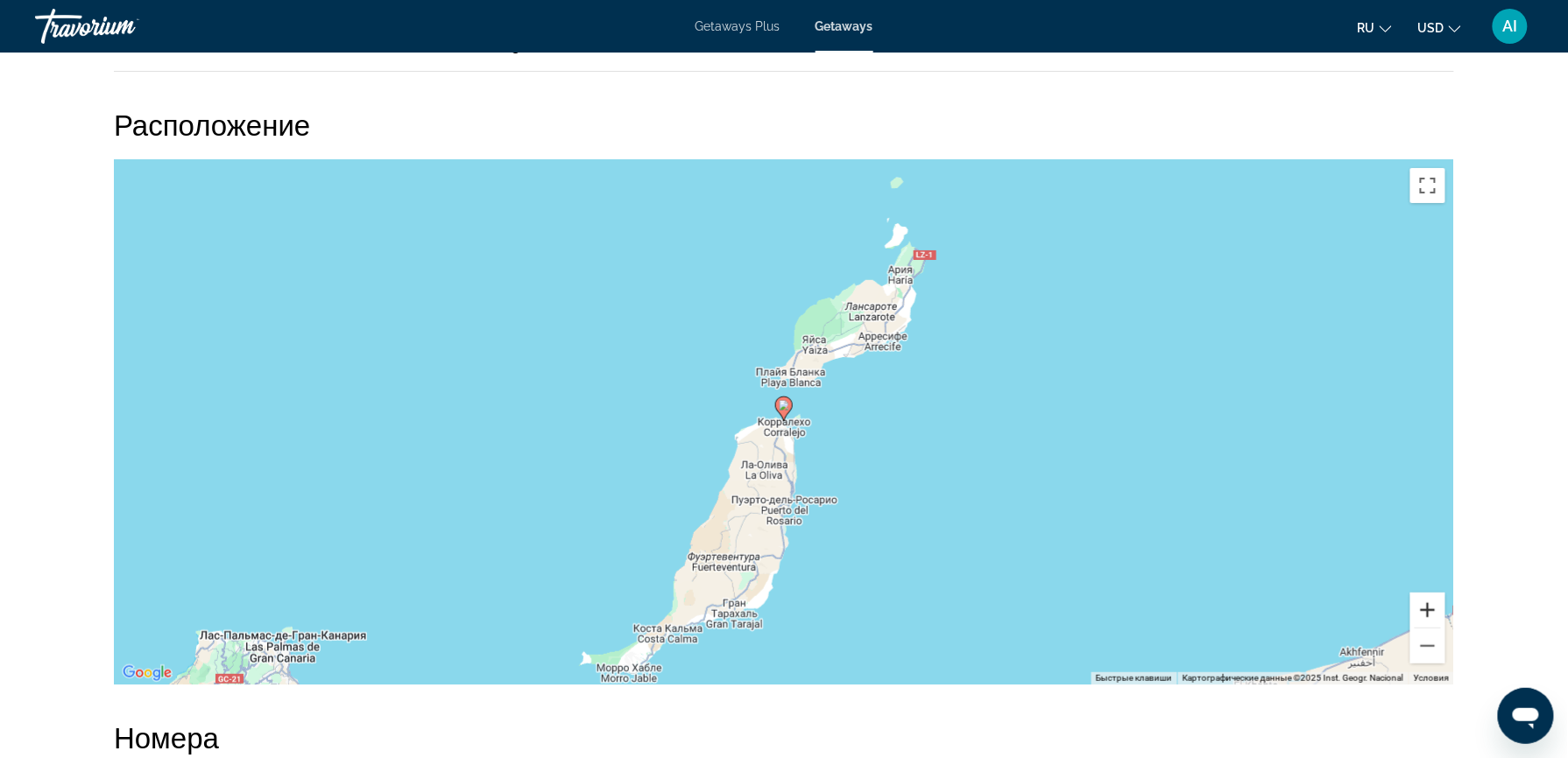
click at [1421, 616] on button "Увеличить" at bounding box center [1428, 610] width 36 height 35
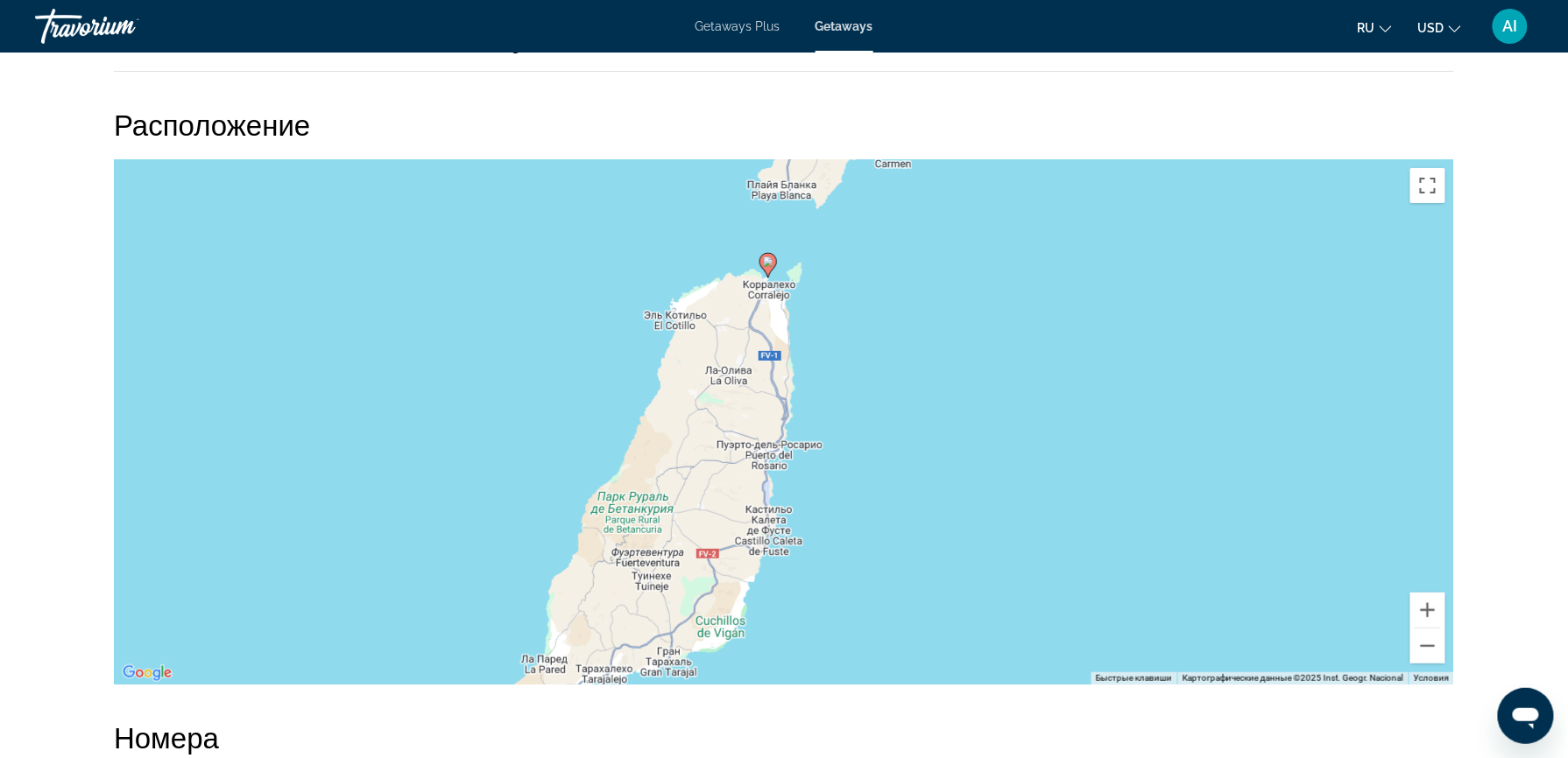
drag, startPoint x: 1296, startPoint y: 471, endPoint x: 1280, endPoint y: 323, distance: 148.9
click at [1280, 323] on div "Чтобы активировать перетаскивание с помощью клавиатуры, нажмите Alt + Ввод. Пос…" at bounding box center [783, 422] width 1340 height 525
click at [1426, 596] on button "Увеличить" at bounding box center [1428, 610] width 36 height 35
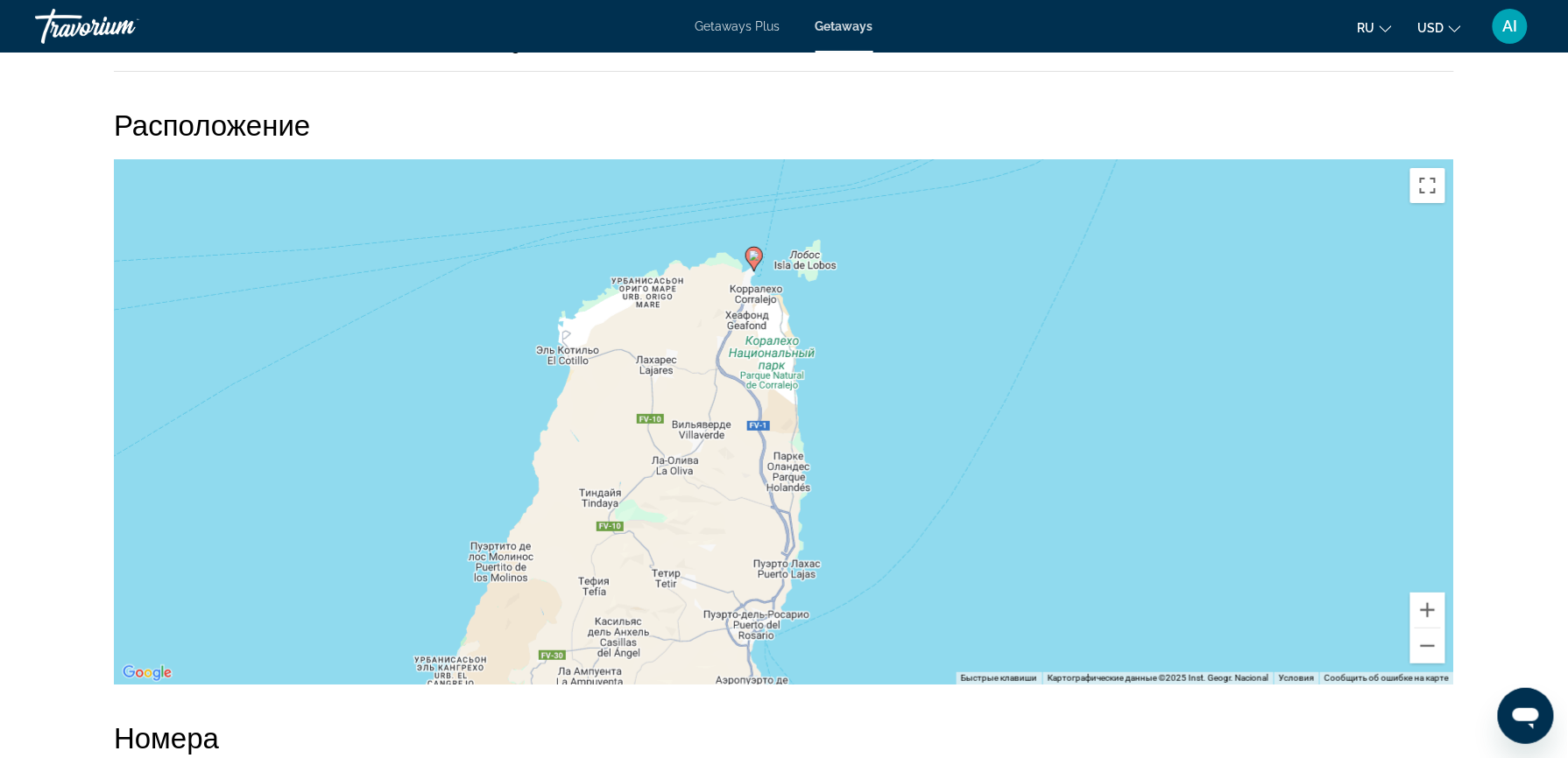
drag, startPoint x: 1084, startPoint y: 362, endPoint x: 1086, endPoint y: 502, distance: 140.0
click at [1086, 502] on div "Чтобы активировать перетаскивание с помощью клавиатуры, нажмите Alt + Ввод. Пос…" at bounding box center [783, 422] width 1340 height 525
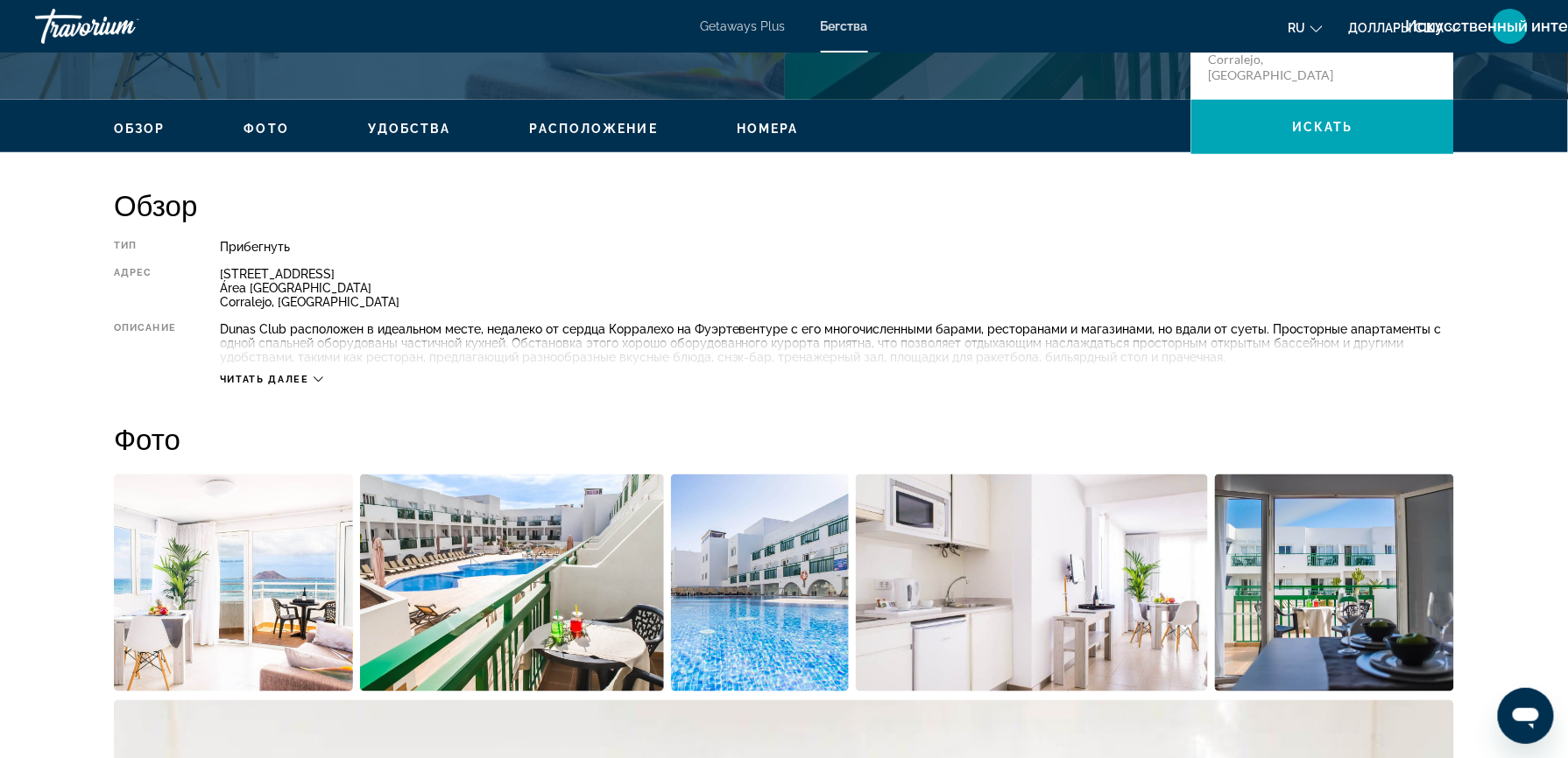
scroll to position [370, 0]
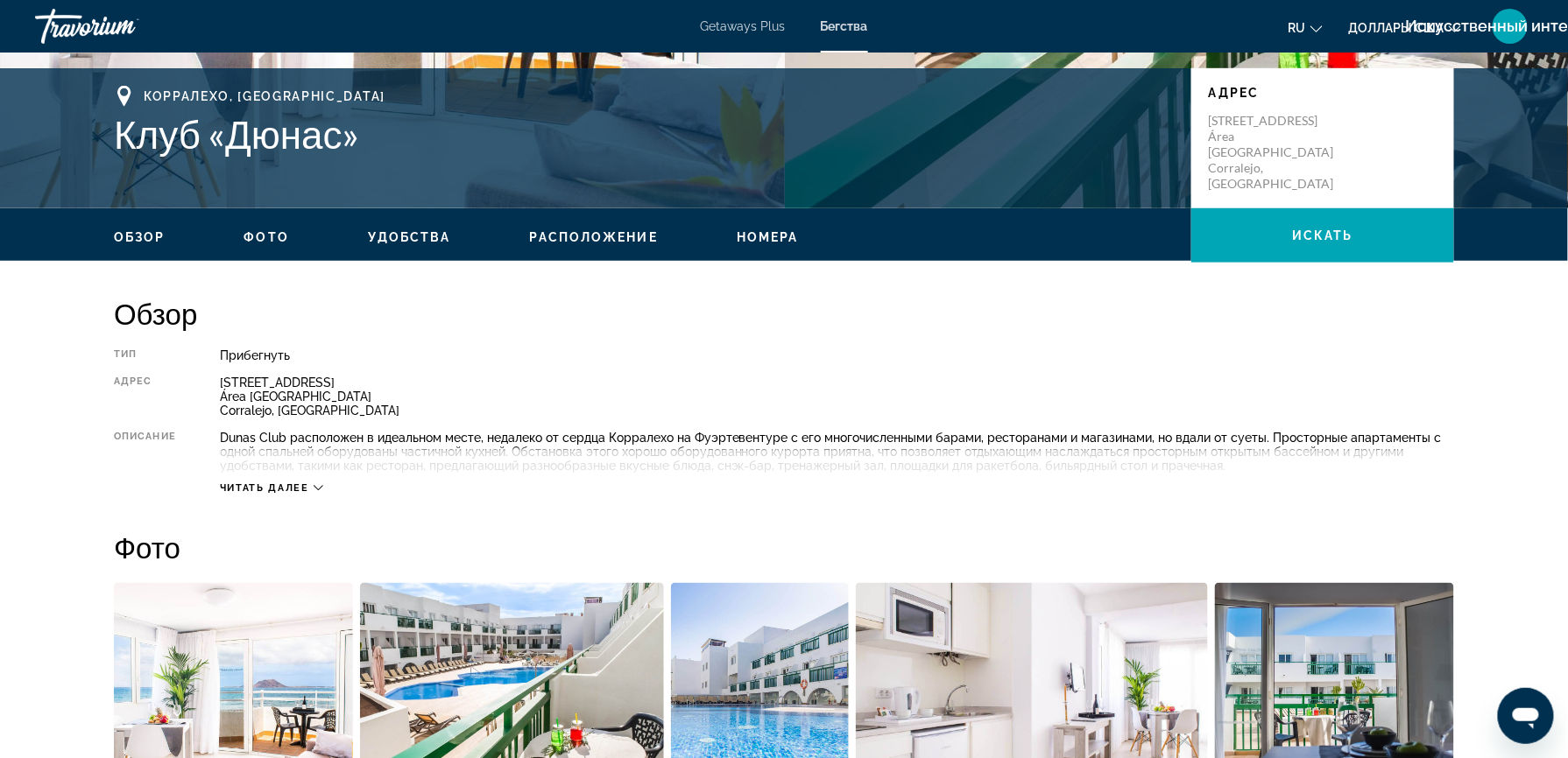
click at [294, 485] on span "Читать далее" at bounding box center [264, 488] width 90 height 12
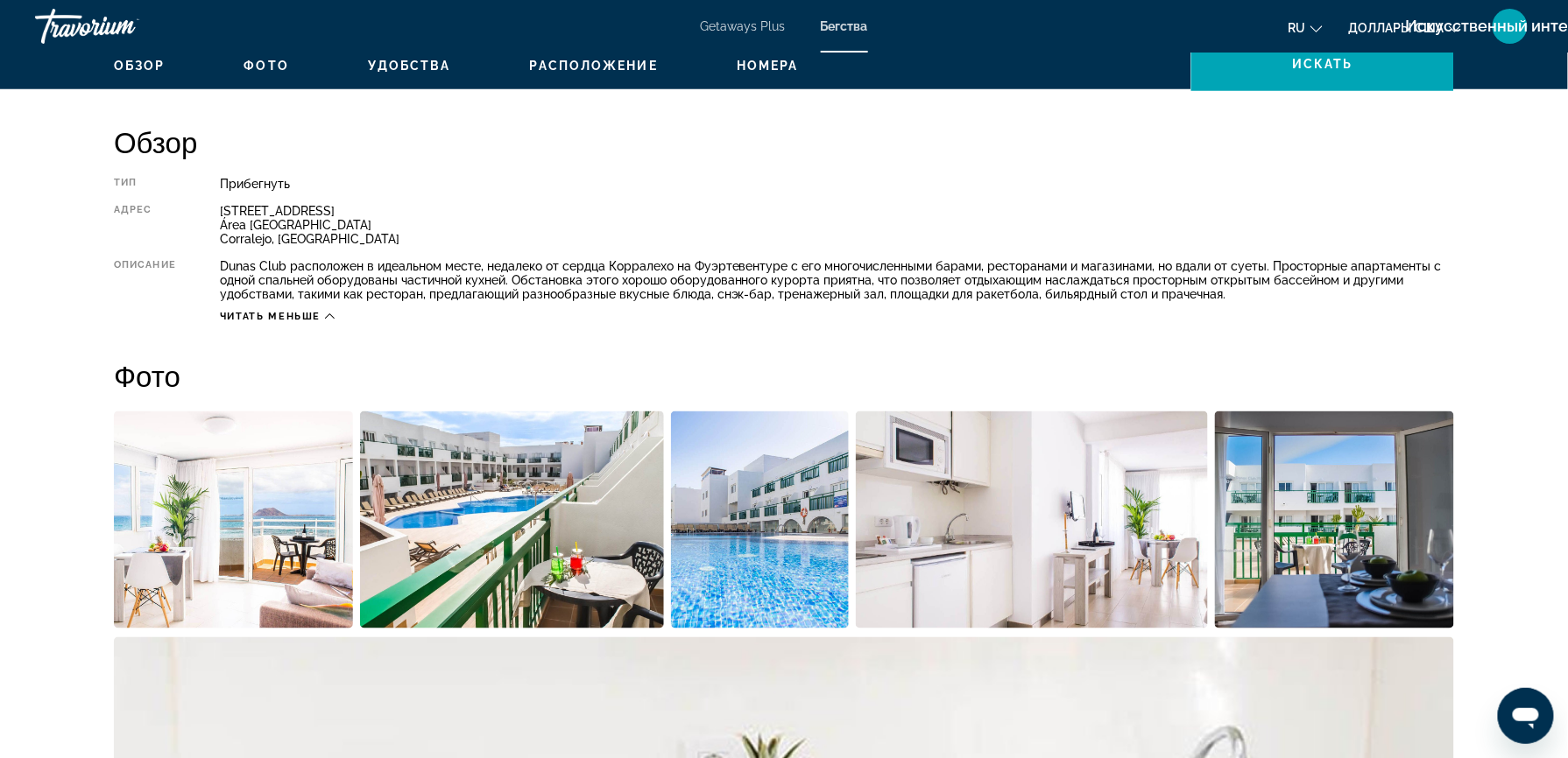
scroll to position [677, 0]
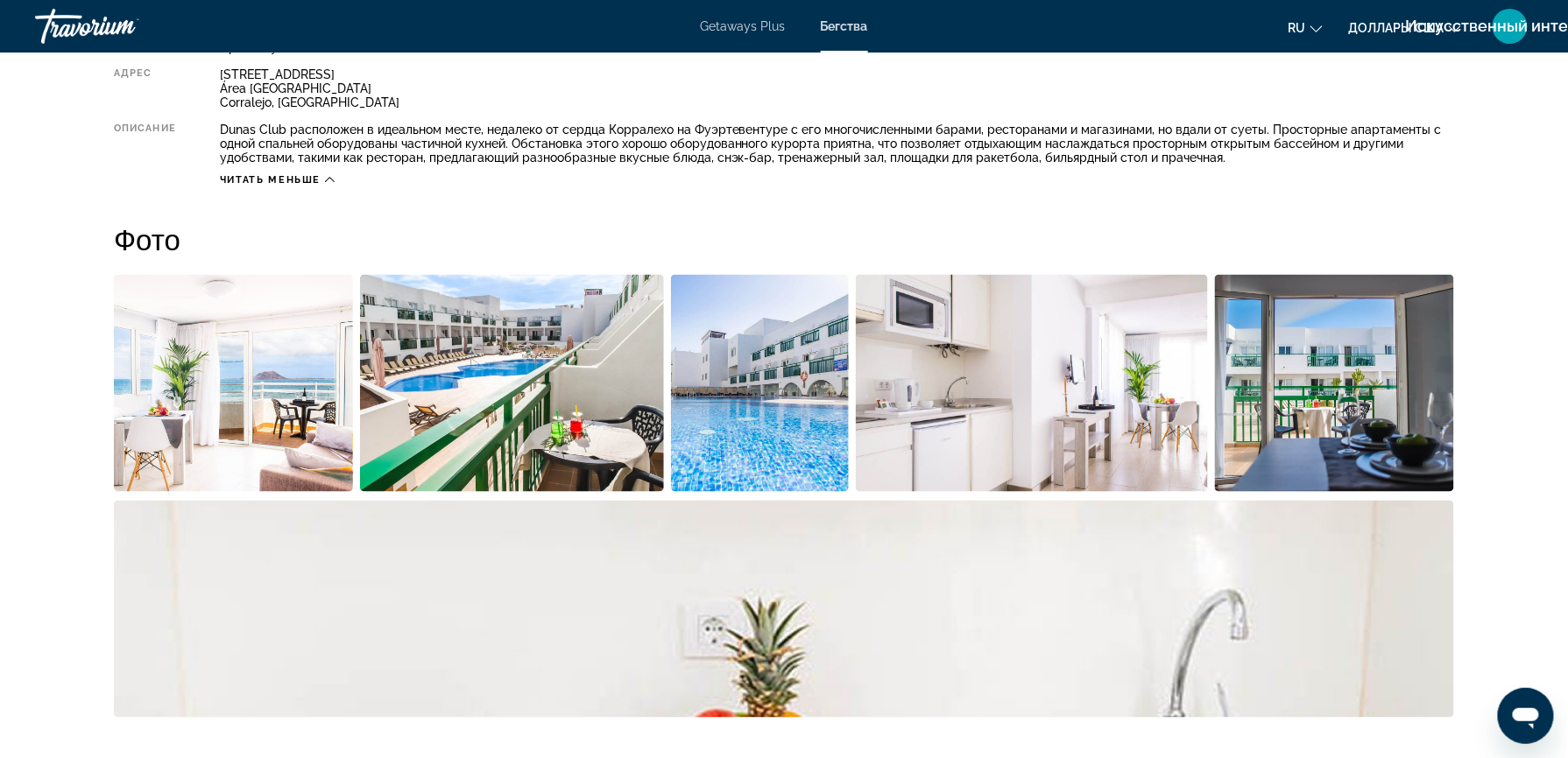
click at [271, 394] on img "Открыть полноэкранный слайдер изображений" at bounding box center [233, 383] width 239 height 217
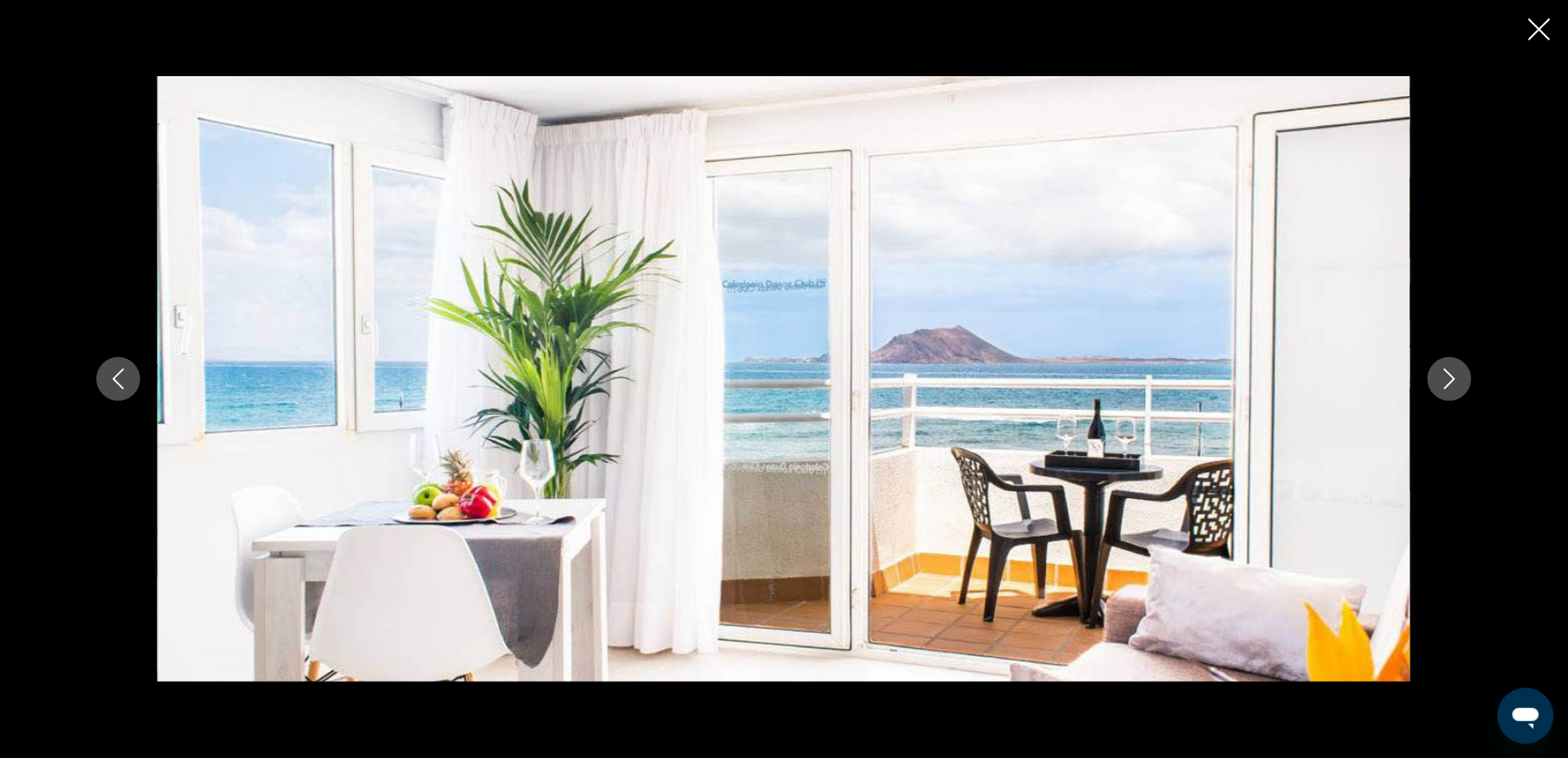
click at [1448, 373] on icon "Следующее изображение" at bounding box center [1451, 379] width 12 height 21
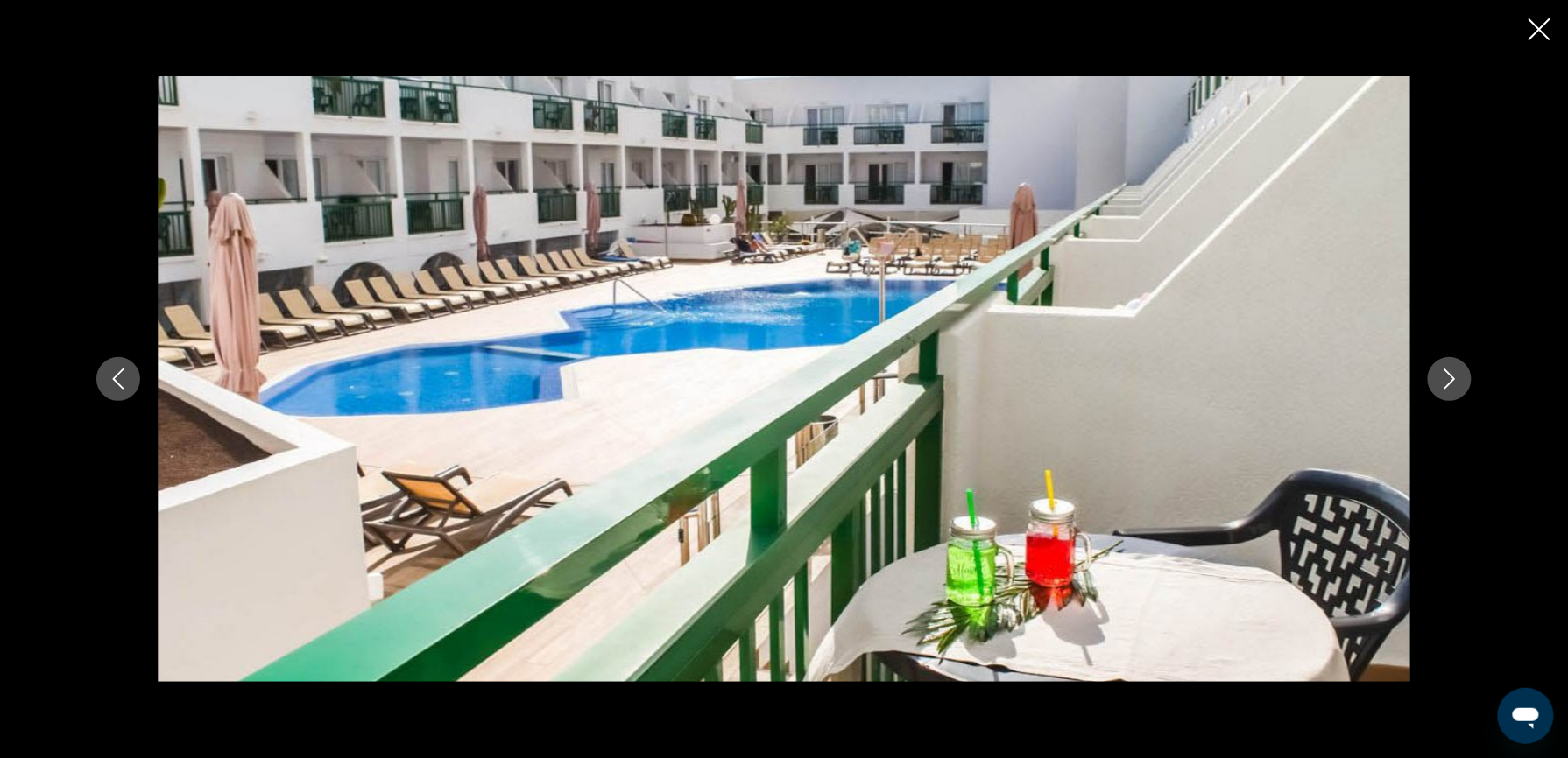
click at [1448, 373] on icon "Следующее изображение" at bounding box center [1451, 379] width 12 height 21
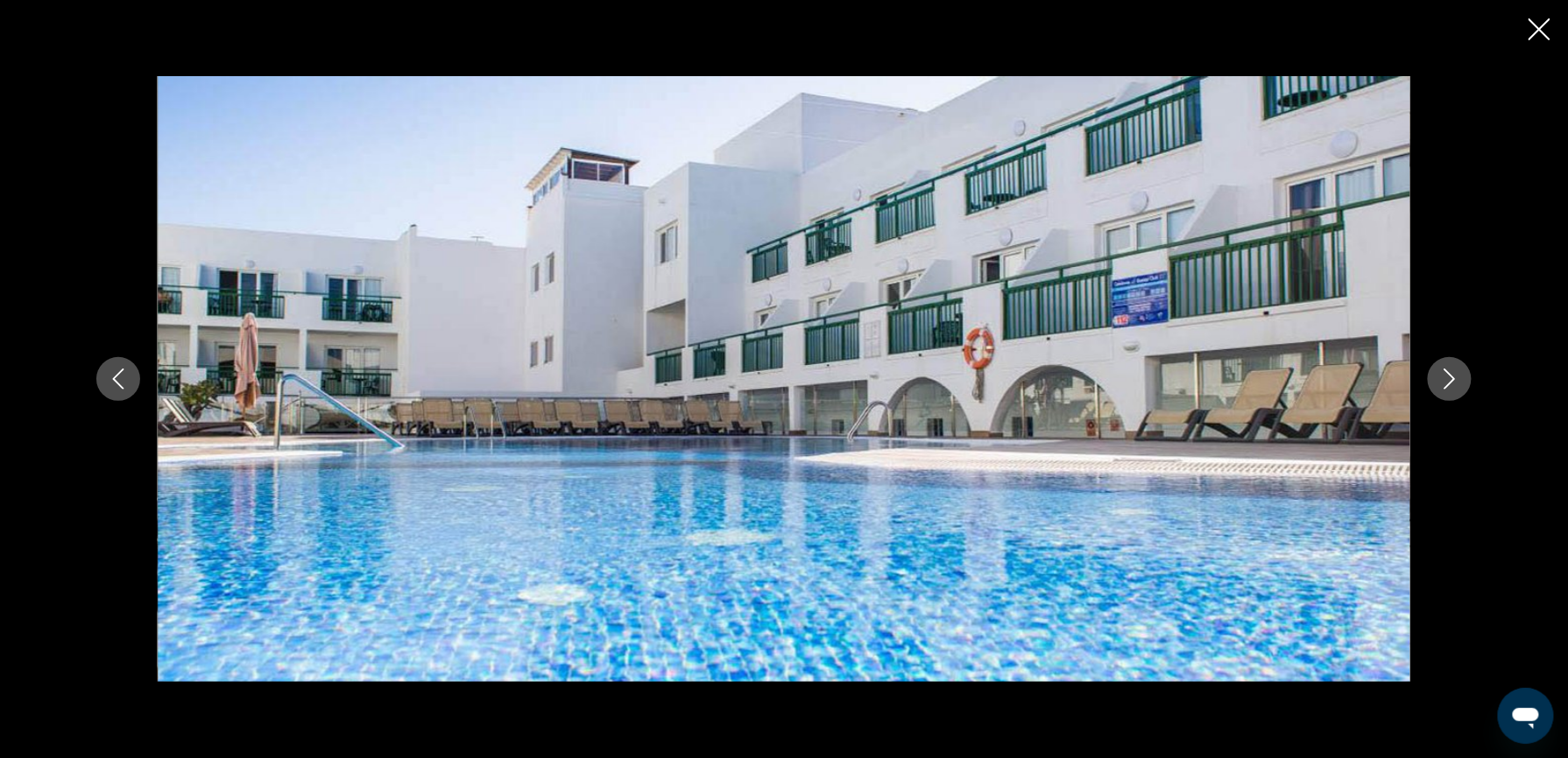
click at [1448, 373] on icon "Следующее изображение" at bounding box center [1451, 379] width 12 height 21
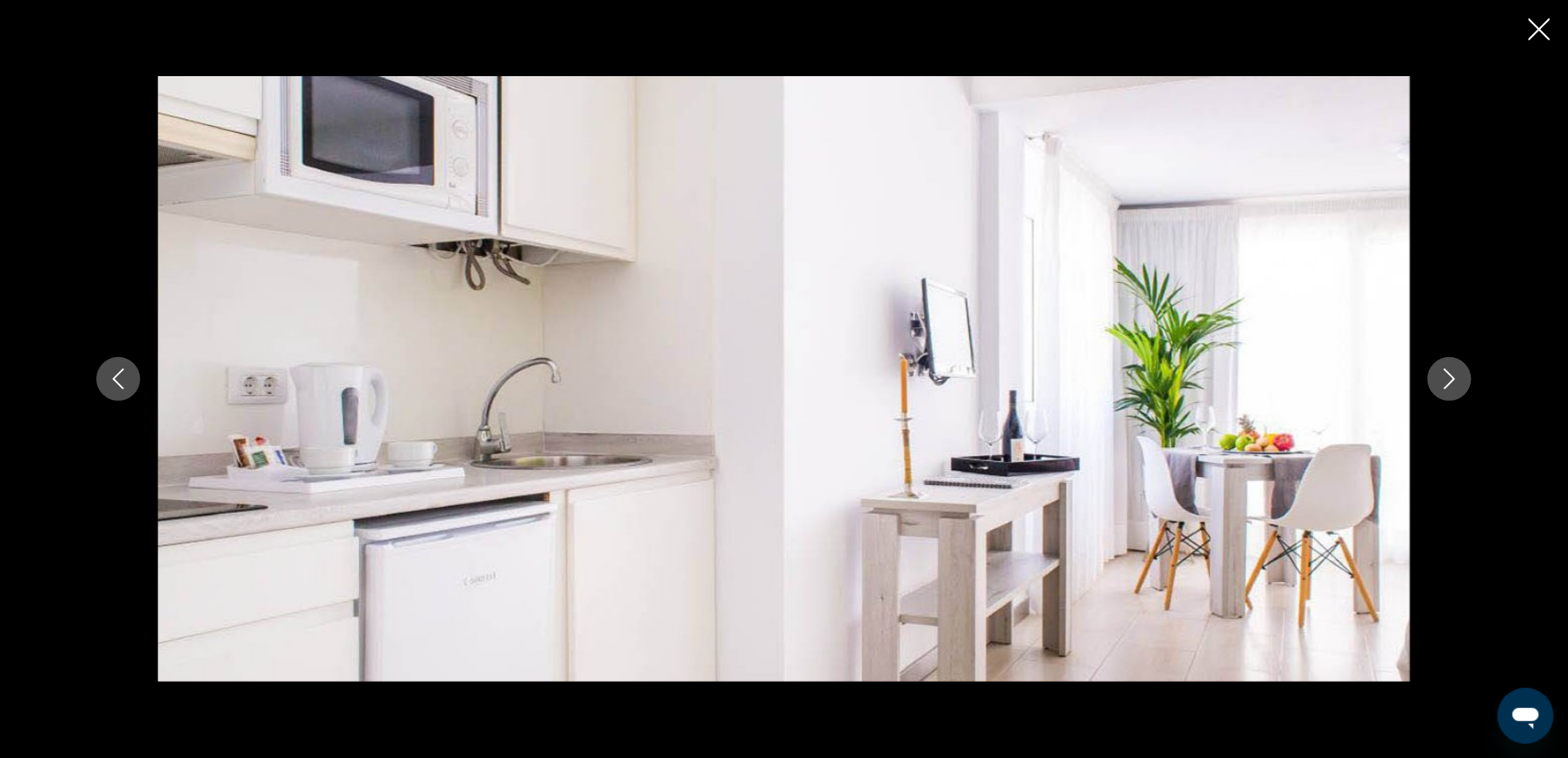
click at [1448, 373] on icon "Следующее изображение" at bounding box center [1451, 379] width 12 height 21
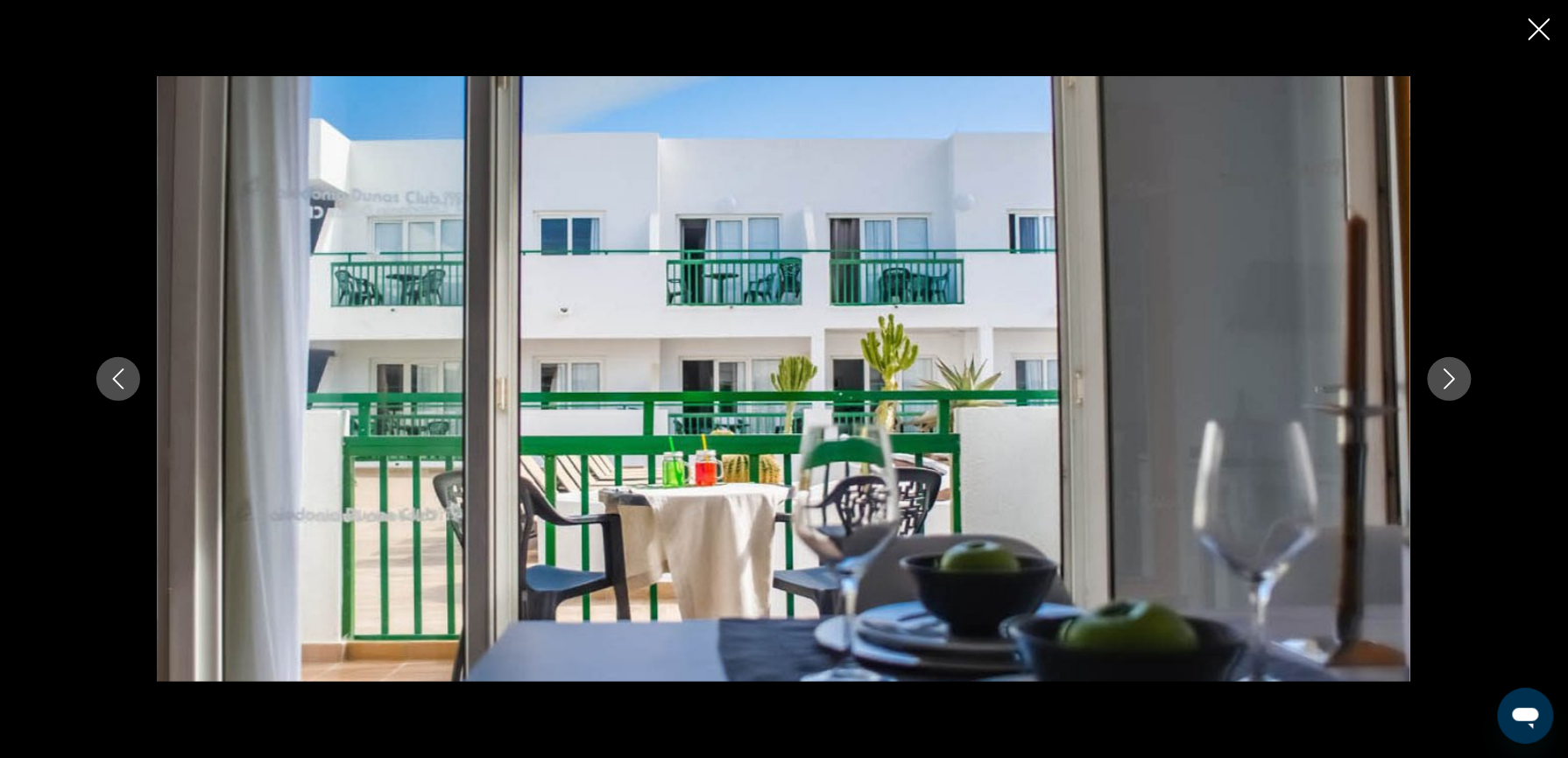
click at [1448, 373] on icon "Следующее изображение" at bounding box center [1451, 379] width 12 height 21
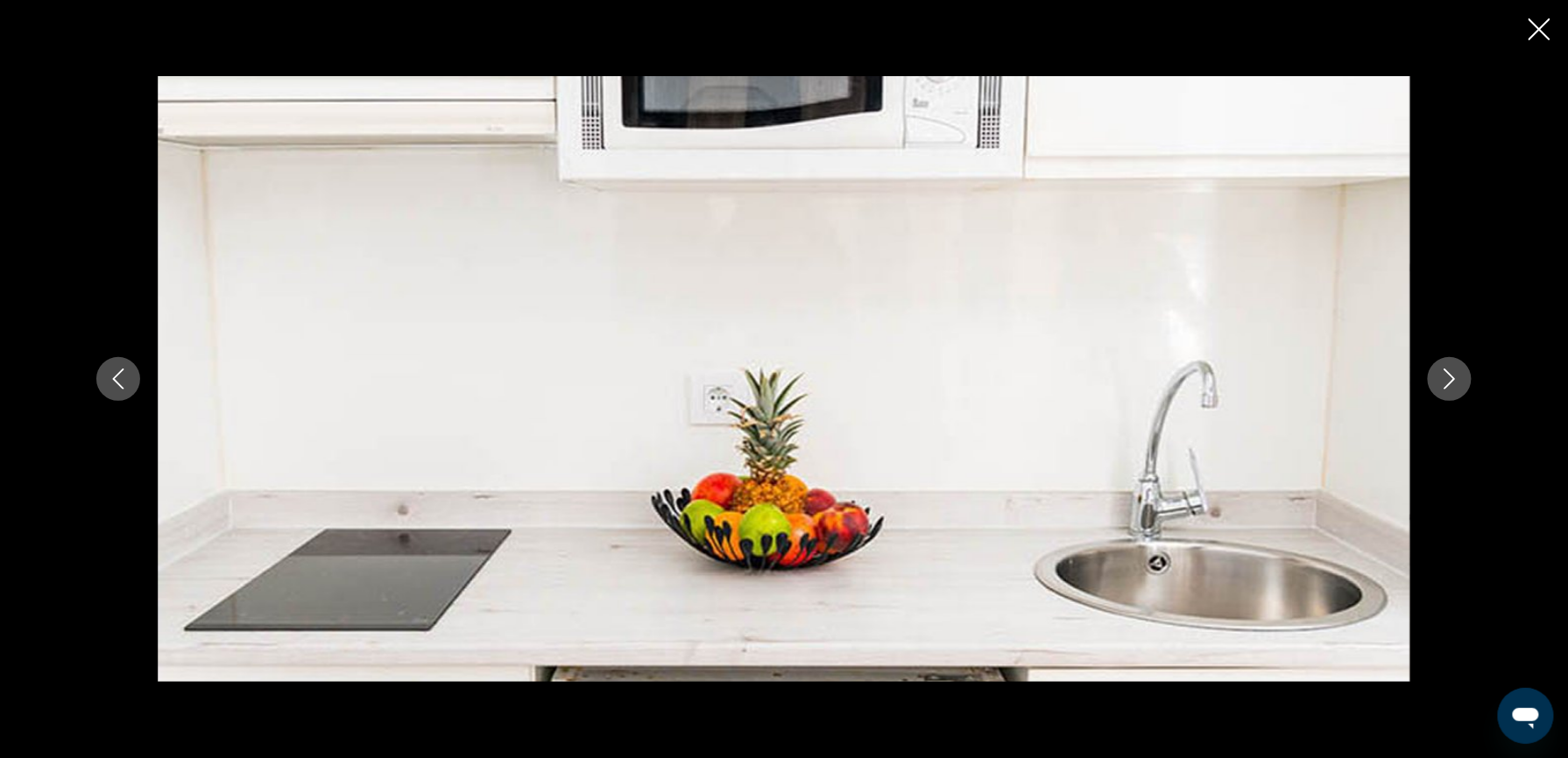
click at [1448, 373] on icon "Следующее изображение" at bounding box center [1451, 379] width 12 height 21
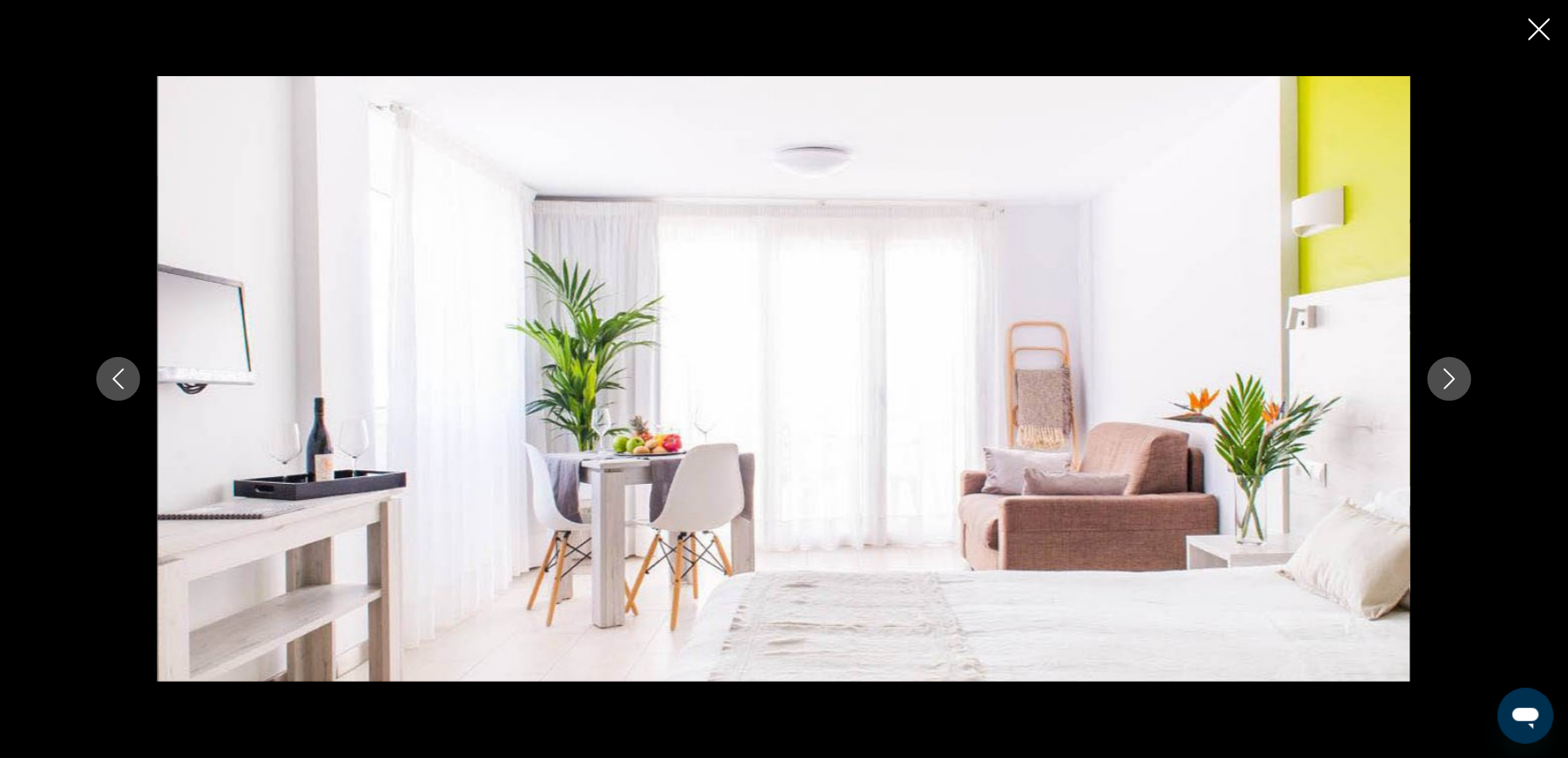
click at [1448, 373] on icon "Следующее изображение" at bounding box center [1451, 379] width 12 height 21
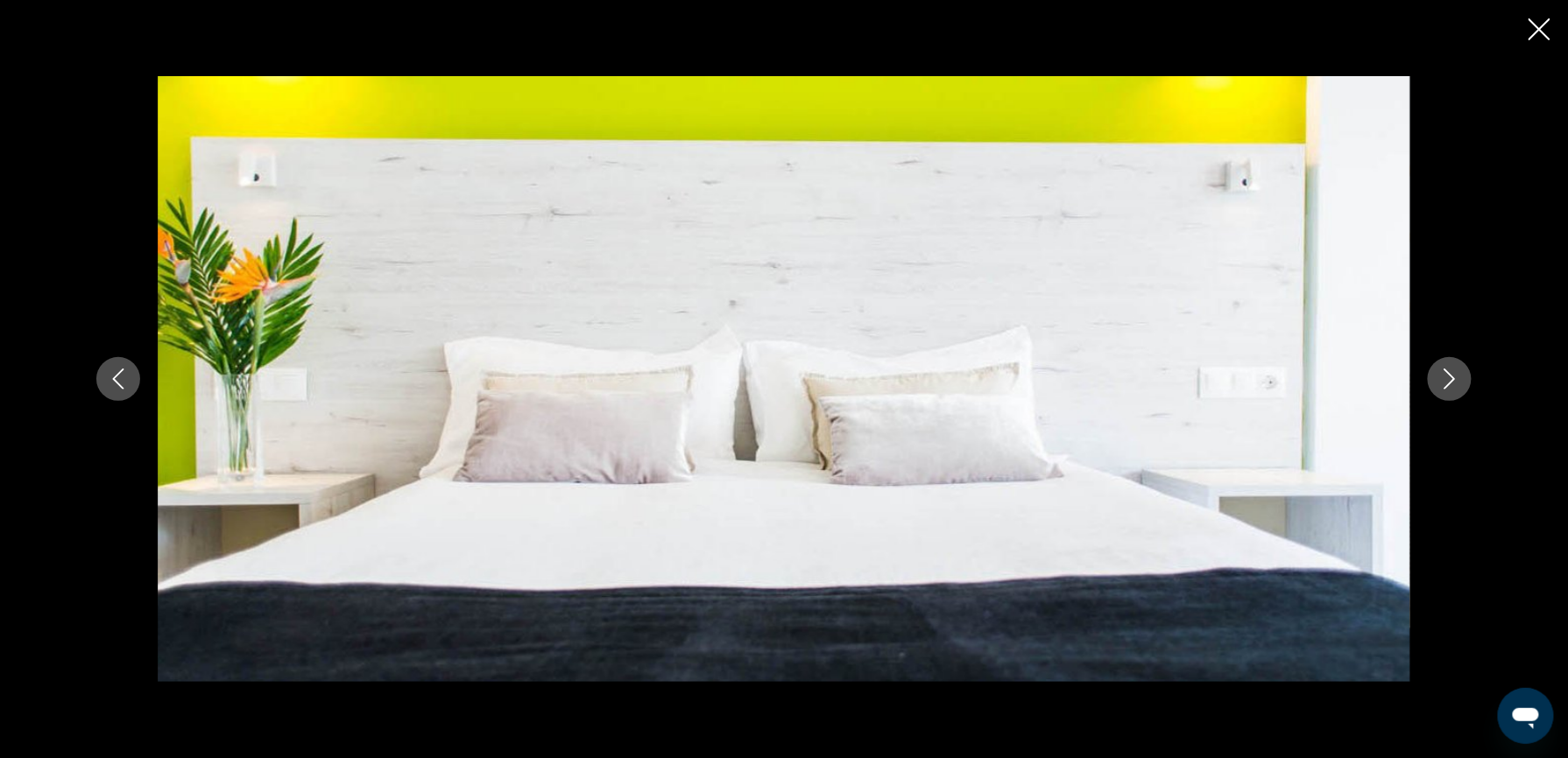
click at [1448, 373] on icon "Следующее изображение" at bounding box center [1451, 379] width 12 height 21
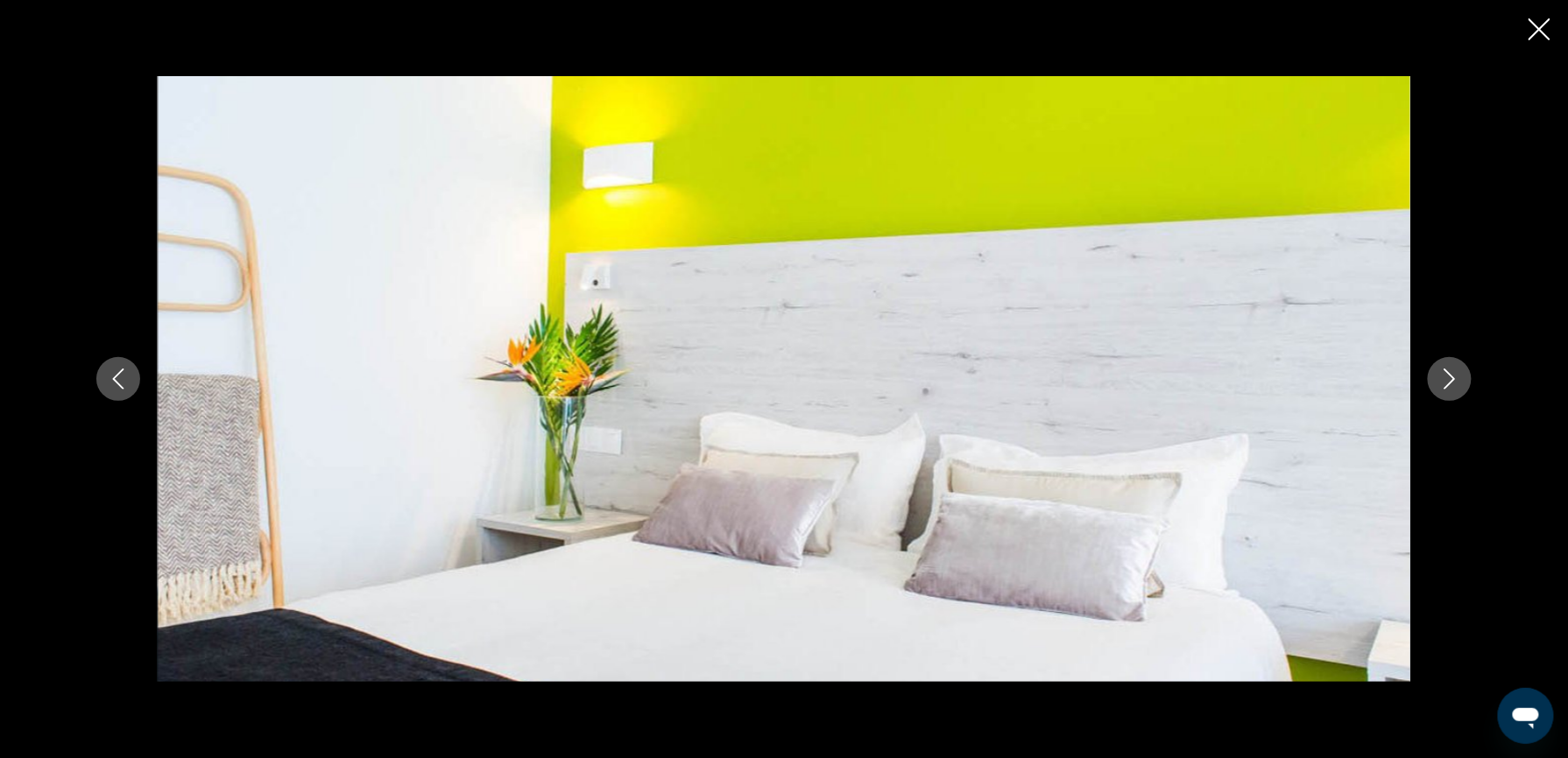
click at [1448, 373] on icon "Следующее изображение" at bounding box center [1451, 379] width 12 height 21
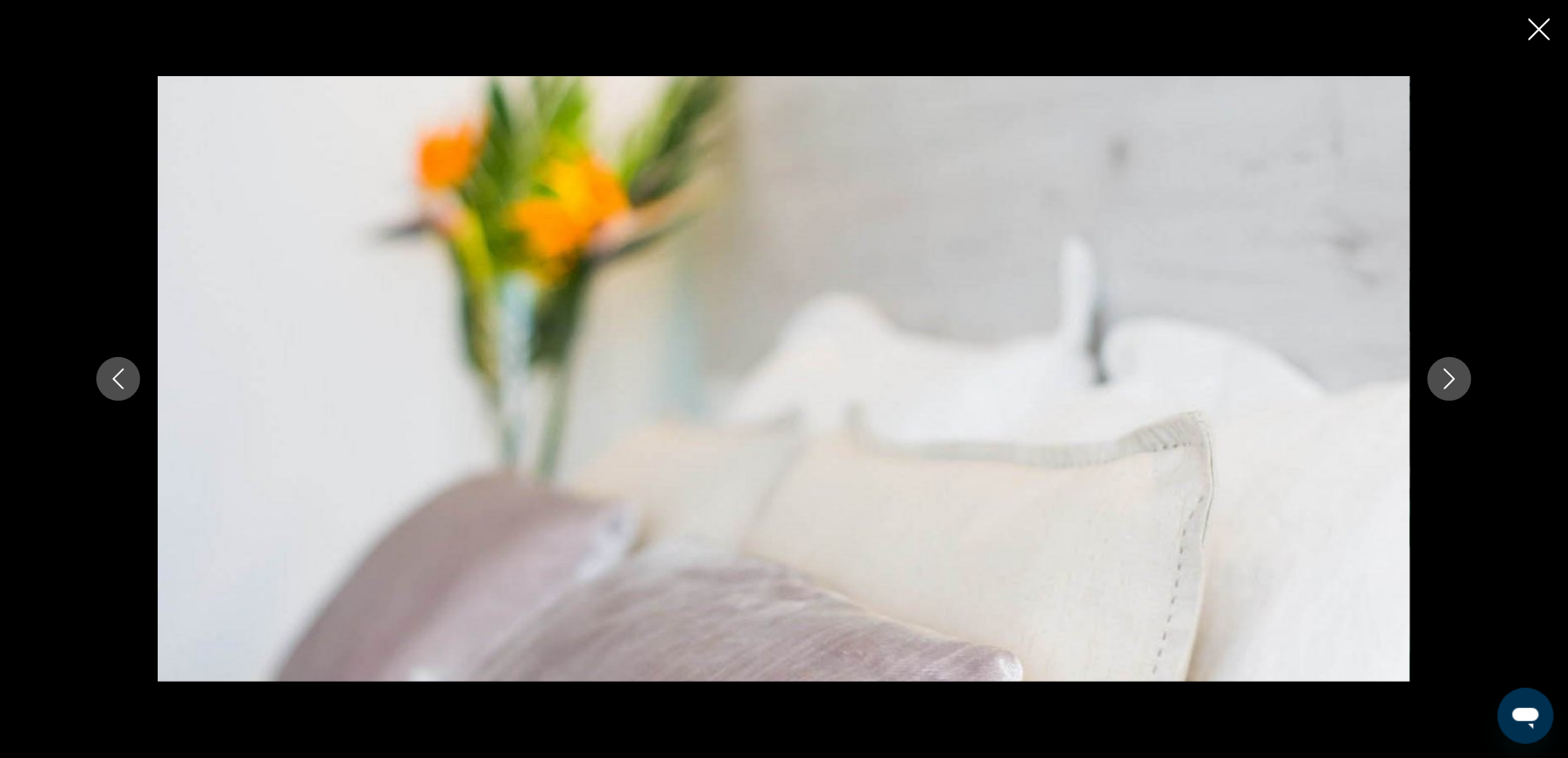
click at [1532, 23] on icon "Закрыть слайд-шоу" at bounding box center [1539, 30] width 22 height 22
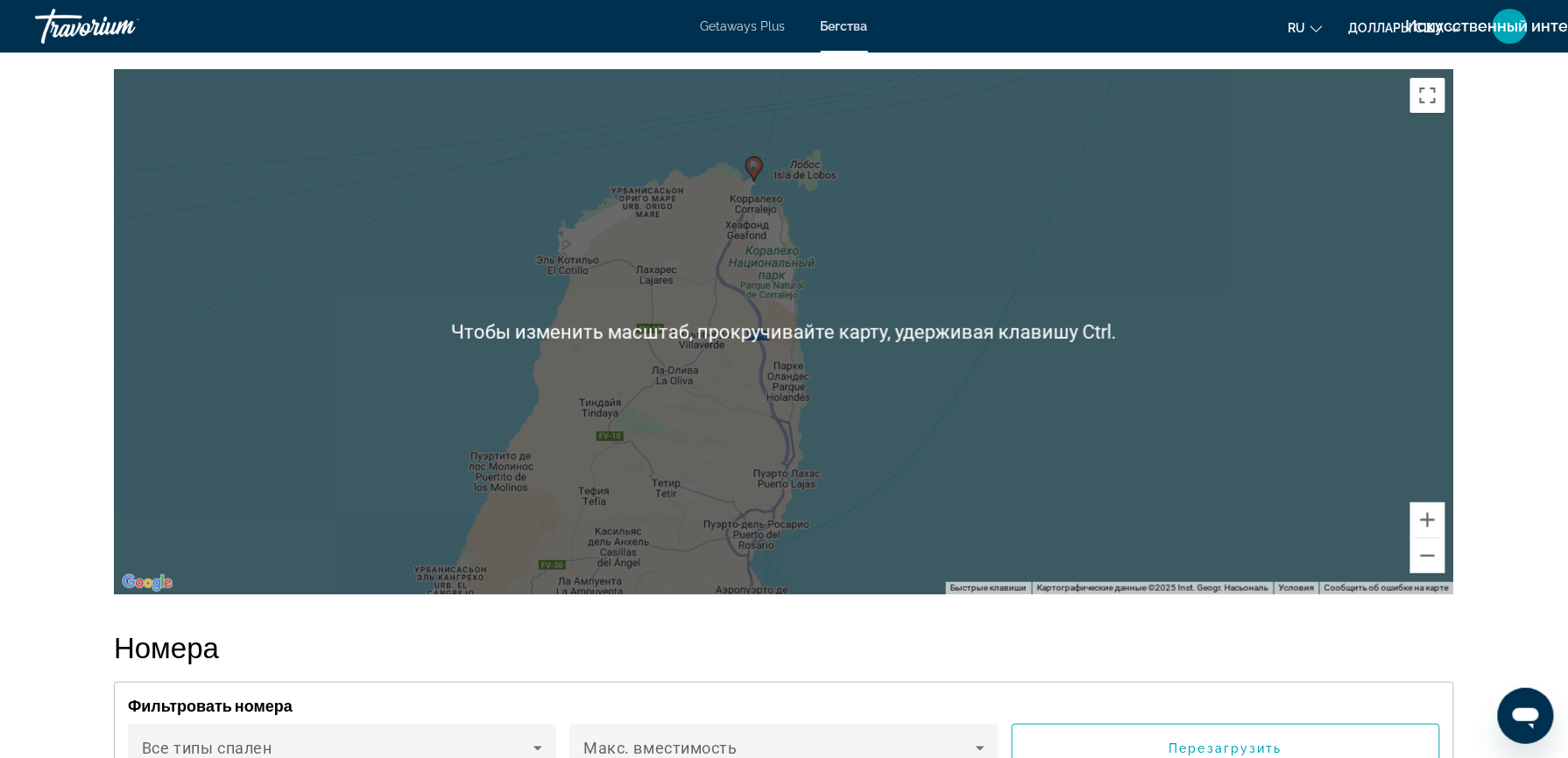
scroll to position [2506, 0]
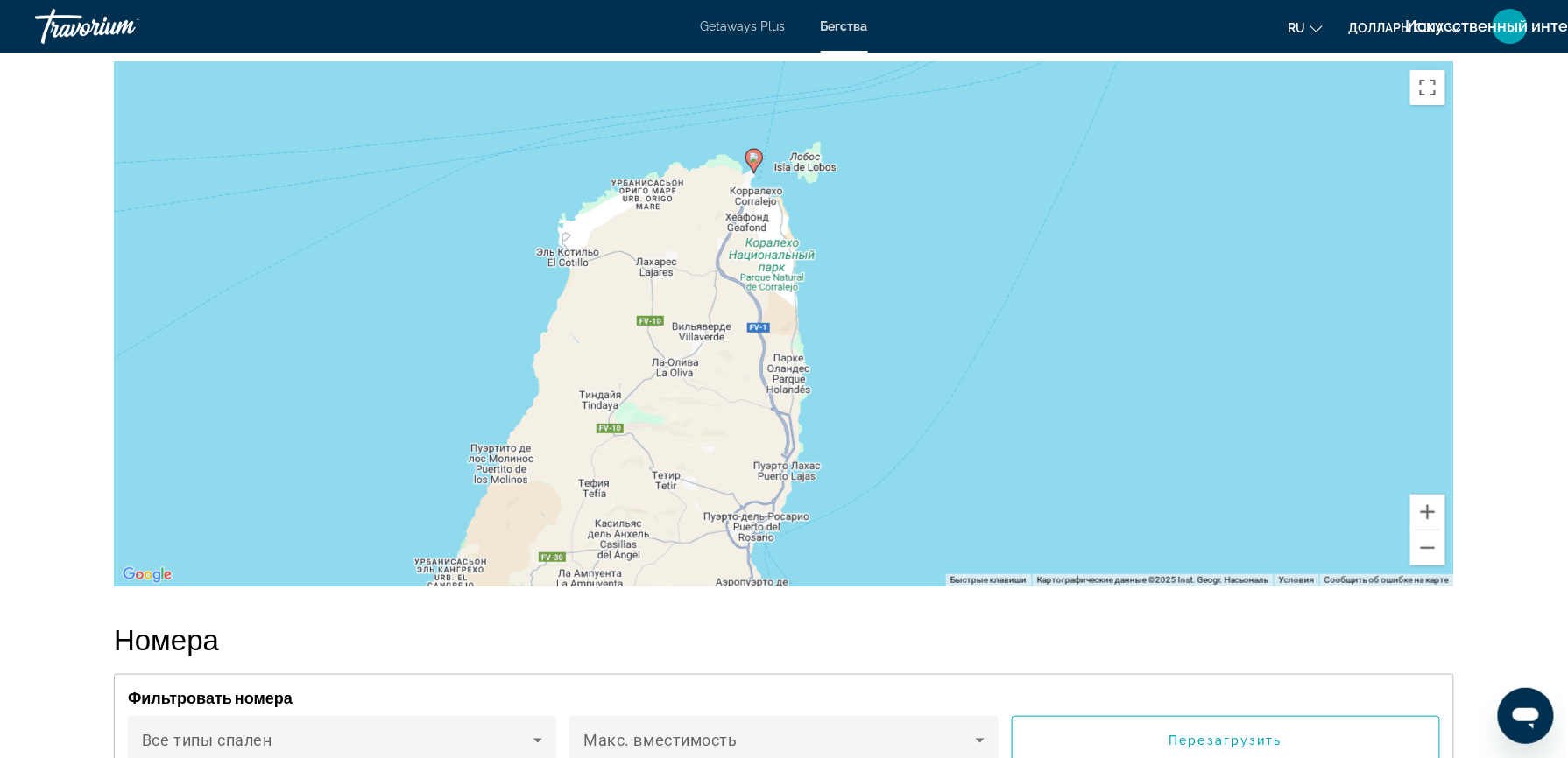
click at [1318, 445] on div "Чтобы активировать перетаскивание с помощью клавиатуры, нажмите Alt + Ввод. Пос…" at bounding box center [783, 323] width 1340 height 525
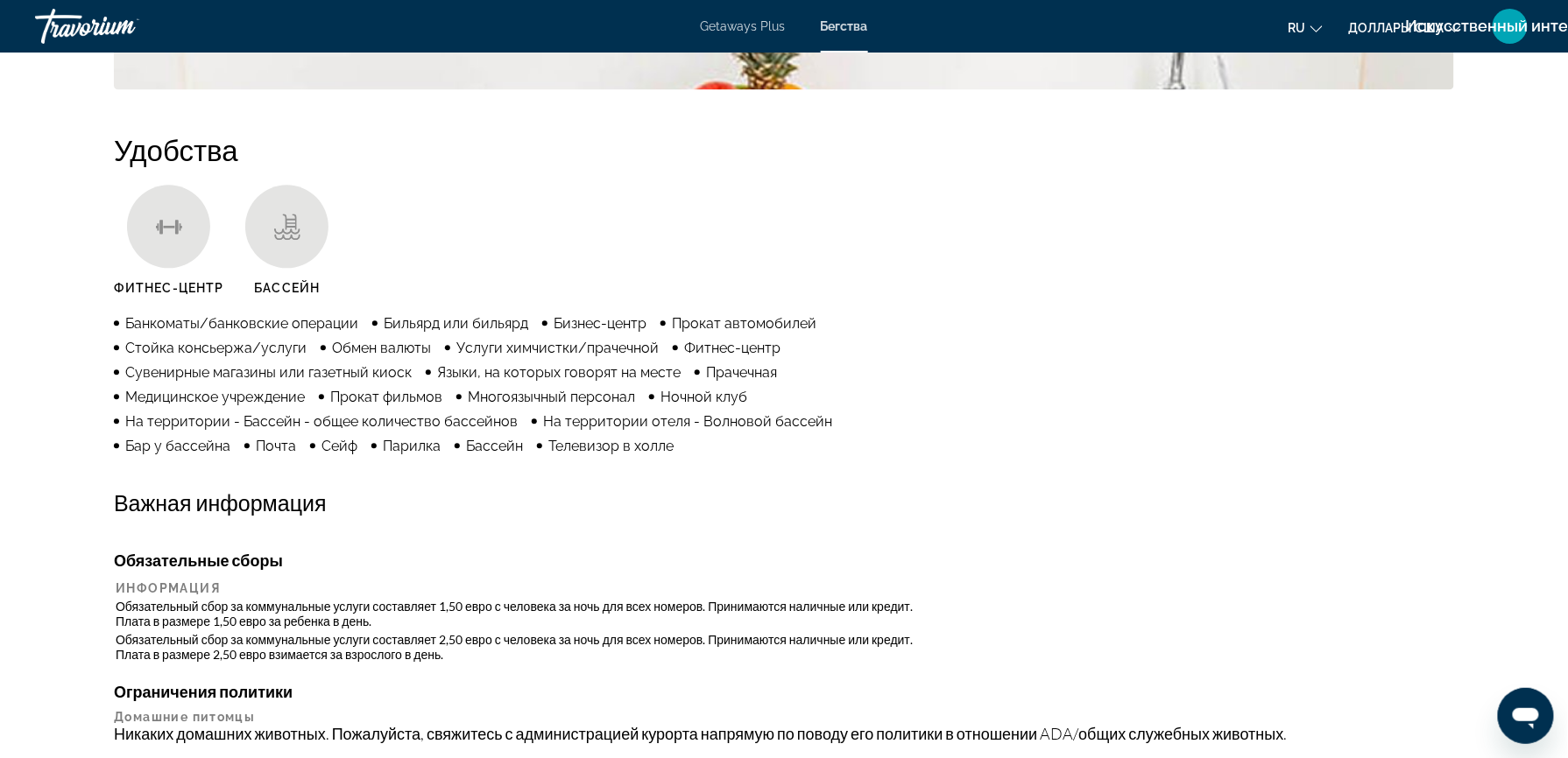
scroll to position [1297, 0]
